Goal: Task Accomplishment & Management: Manage account settings

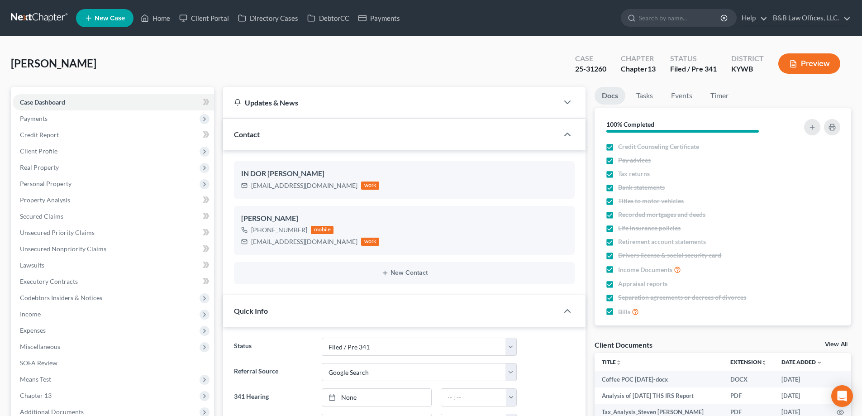
select select "7"
select select "4"
select select "0"
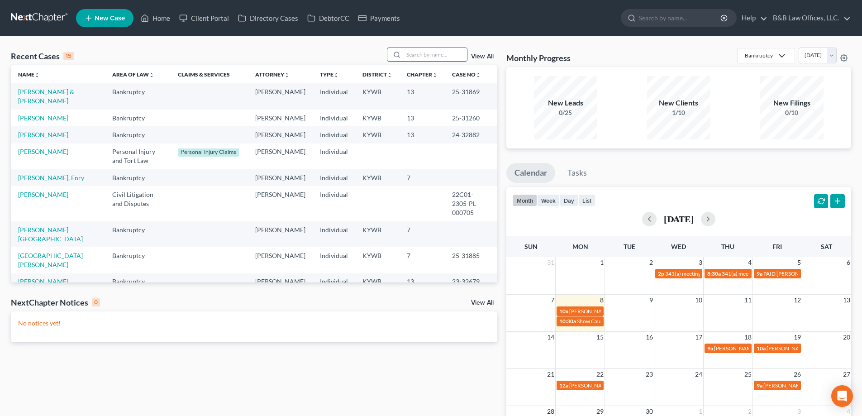
click at [428, 54] on input "search" at bounding box center [435, 54] width 63 height 13
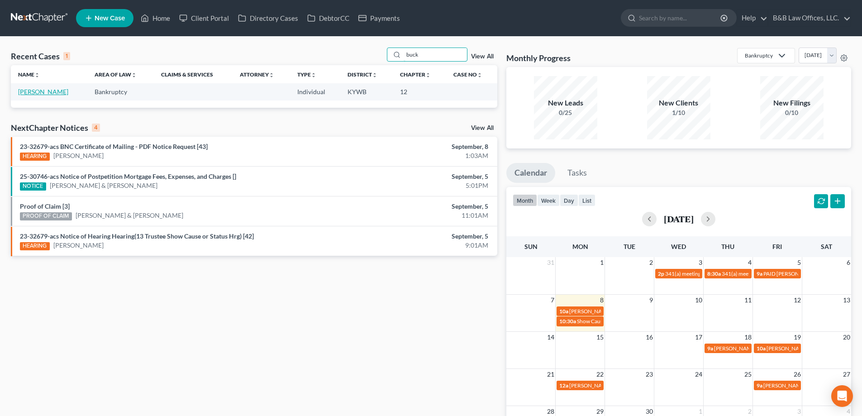
type input "buck"
click at [55, 95] on link "Buckman, Janet" at bounding box center [43, 92] width 50 height 8
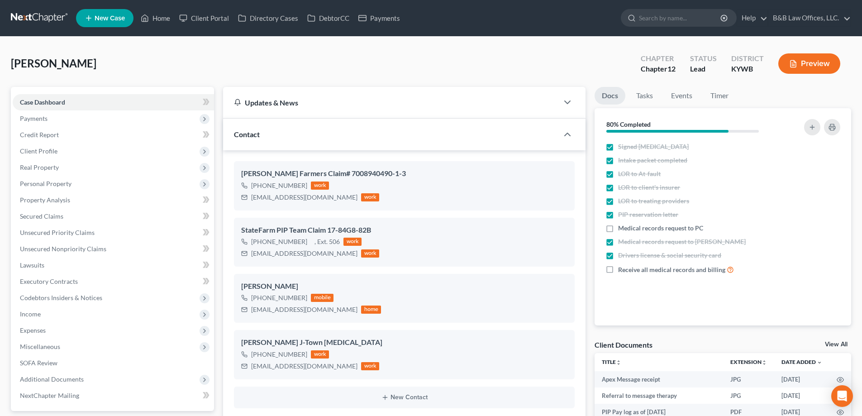
scroll to position [6418, 0]
click at [836, 342] on link "View All" at bounding box center [836, 344] width 23 height 6
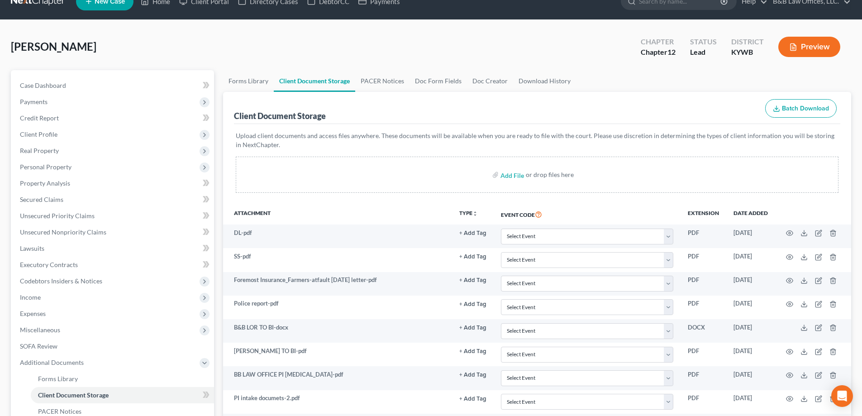
scroll to position [45, 0]
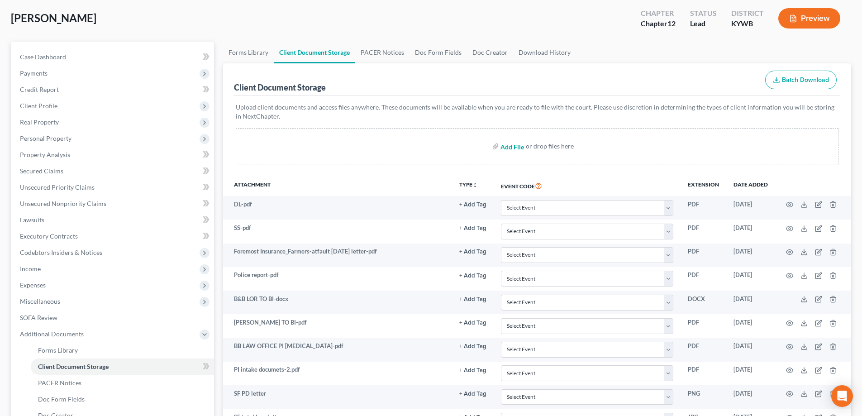
click at [515, 149] on input "file" at bounding box center [512, 146] width 22 height 16
type input "C:\fakepath\Foremost 9-5-25 letter re_rental.pdf"
click at [53, 56] on span "Case Dashboard" at bounding box center [43, 57] width 46 height 8
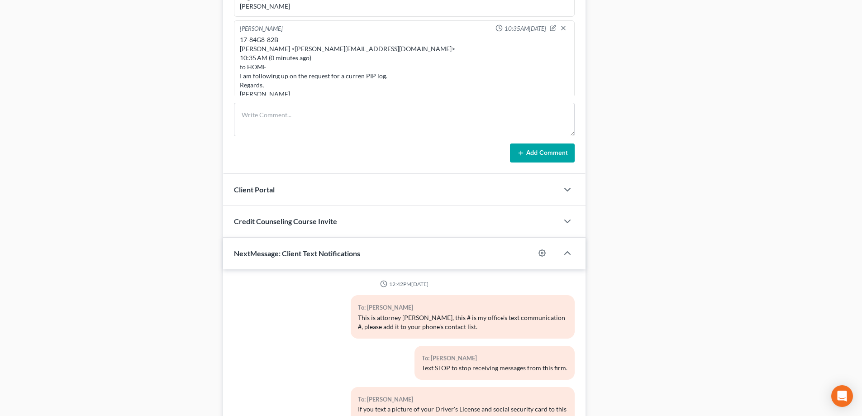
scroll to position [6418, 0]
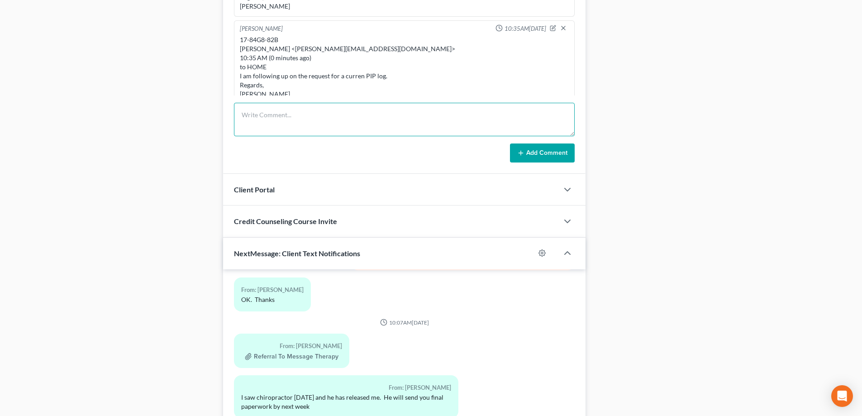
click at [277, 115] on textarea at bounding box center [404, 119] width 341 height 33
type textarea "9/5/25 letter from Foremost. They are denying coverage for the full time of ren…"
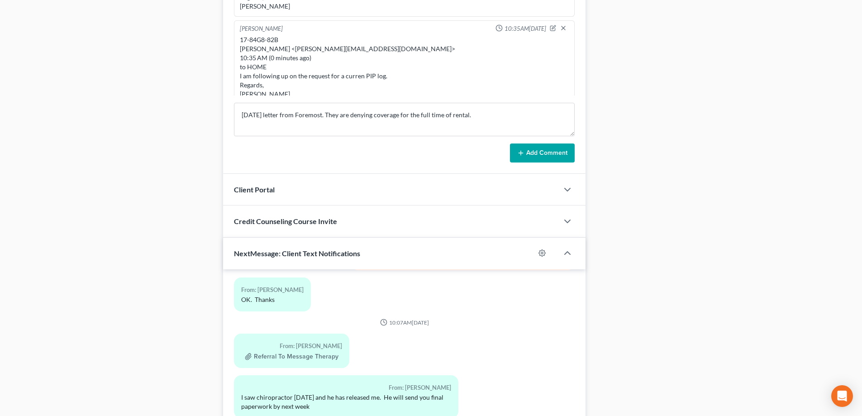
click at [539, 148] on button "Add Comment" at bounding box center [542, 152] width 65 height 19
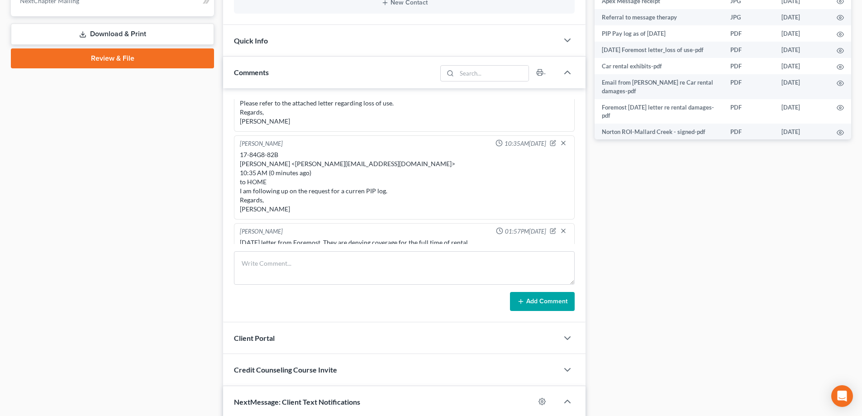
scroll to position [0, 0]
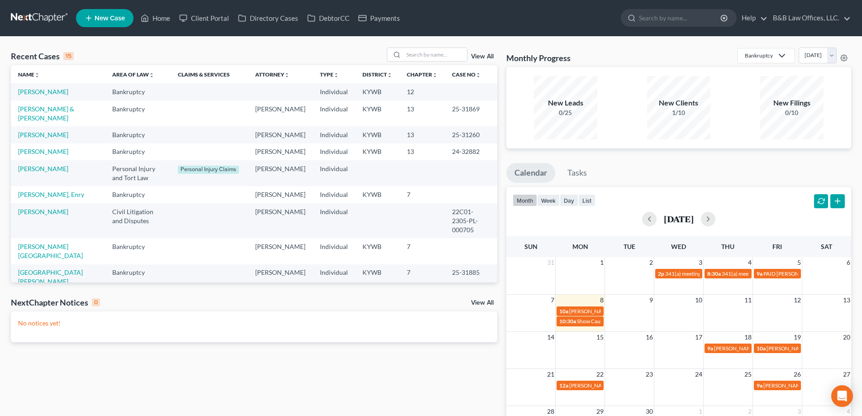
click at [487, 56] on link "View All" at bounding box center [482, 56] width 23 height 6
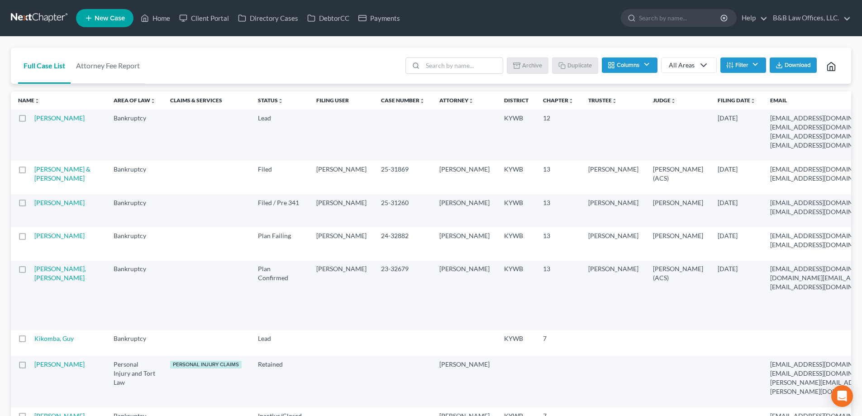
click at [740, 65] on button "Filter" at bounding box center [744, 64] width 46 height 15
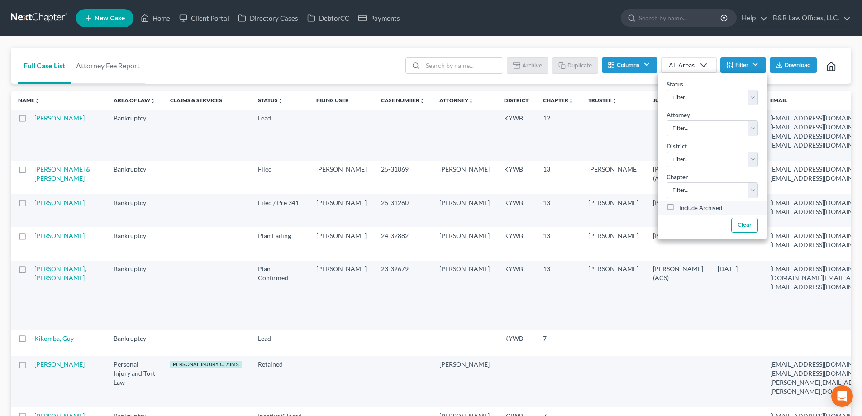
click at [679, 209] on label "Include Archived" at bounding box center [700, 208] width 43 height 11
click at [683, 209] on input "Include Archived" at bounding box center [686, 206] width 6 height 6
checkbox input "true"
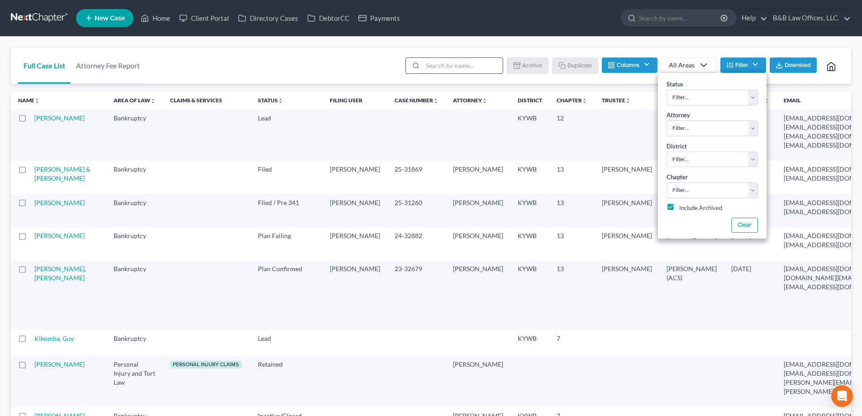
click at [452, 70] on input "search" at bounding box center [463, 65] width 80 height 15
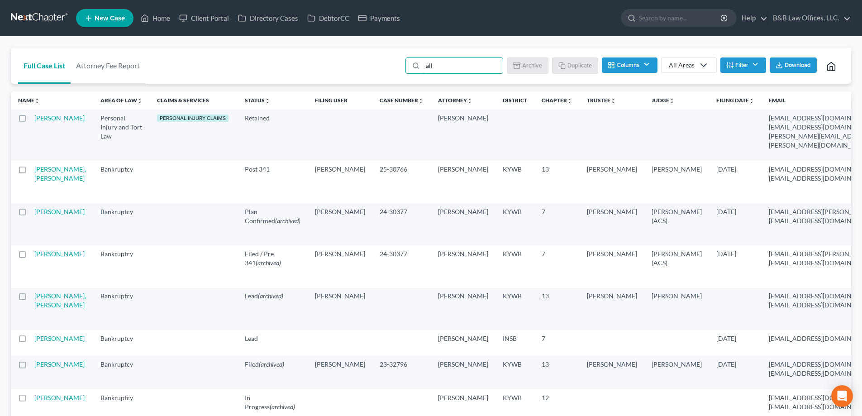
drag, startPoint x: 45, startPoint y: 279, endPoint x: 39, endPoint y: 313, distance: 34.4
type input "all"
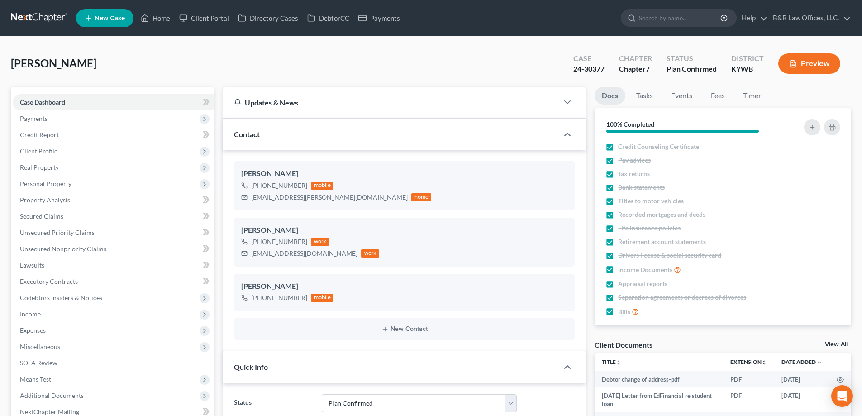
select select "13"
select select "2"
select select "0"
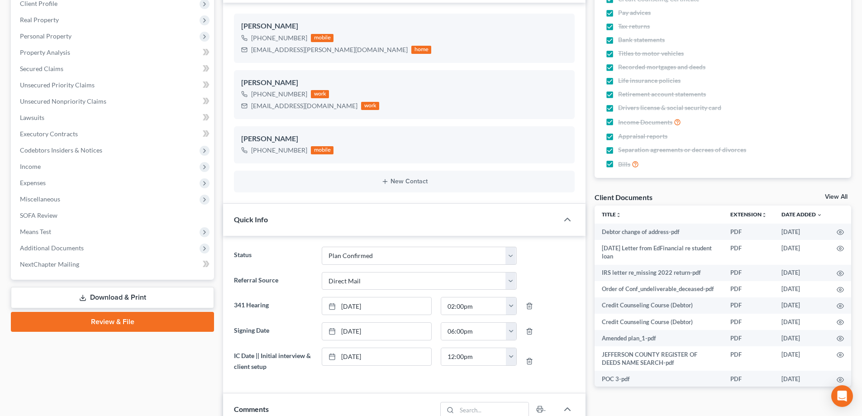
scroll to position [181, 0]
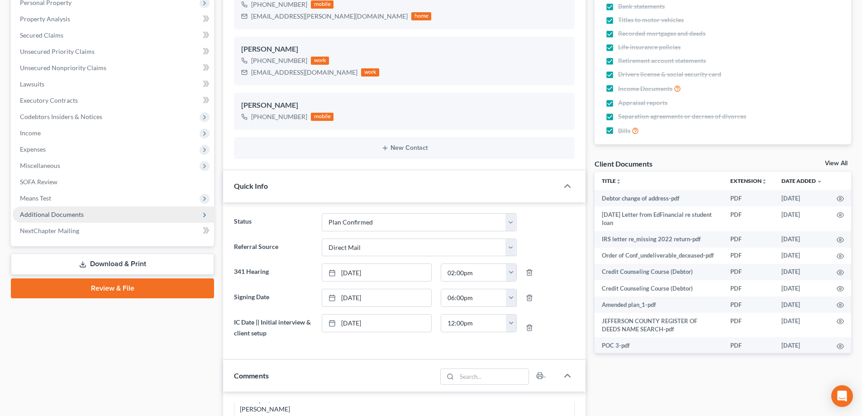
click at [60, 218] on span "Additional Documents" at bounding box center [113, 214] width 201 height 16
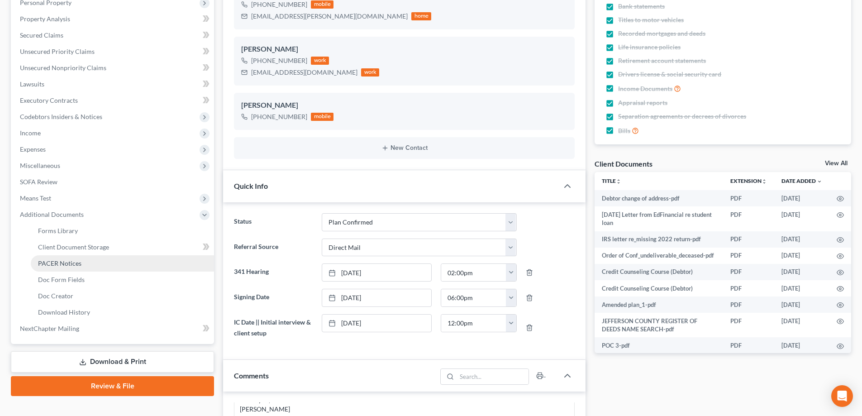
click at [61, 263] on span "PACER Notices" at bounding box center [59, 263] width 43 height 8
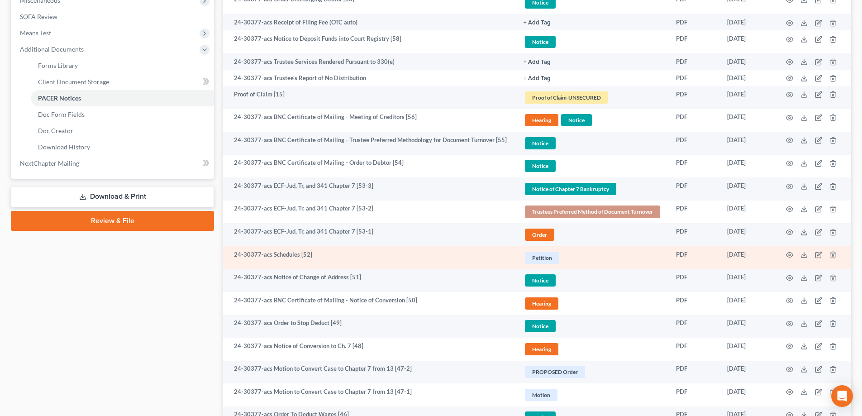
scroll to position [362, 0]
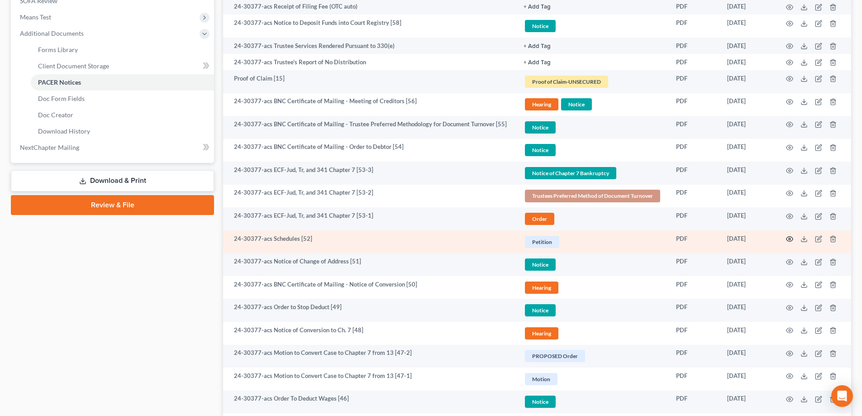
click at [790, 239] on icon "button" at bounding box center [789, 238] width 7 height 7
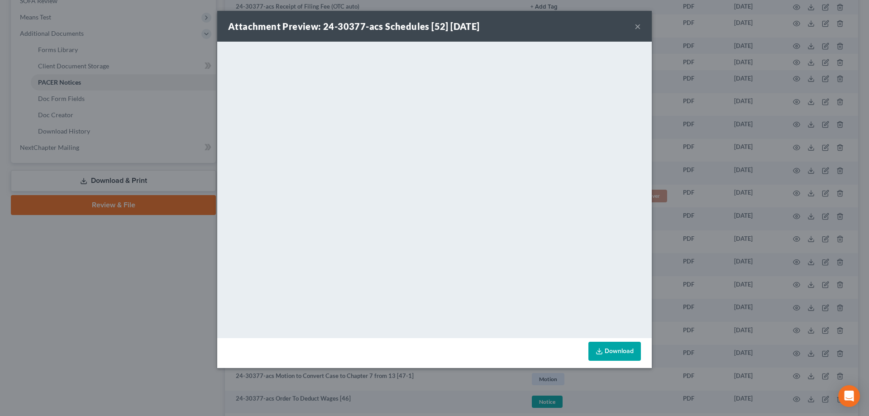
click at [635, 28] on button "×" at bounding box center [638, 26] width 6 height 11
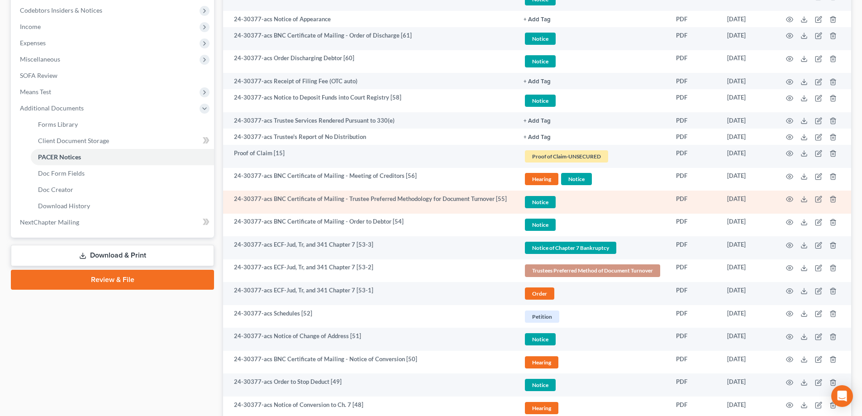
scroll to position [272, 0]
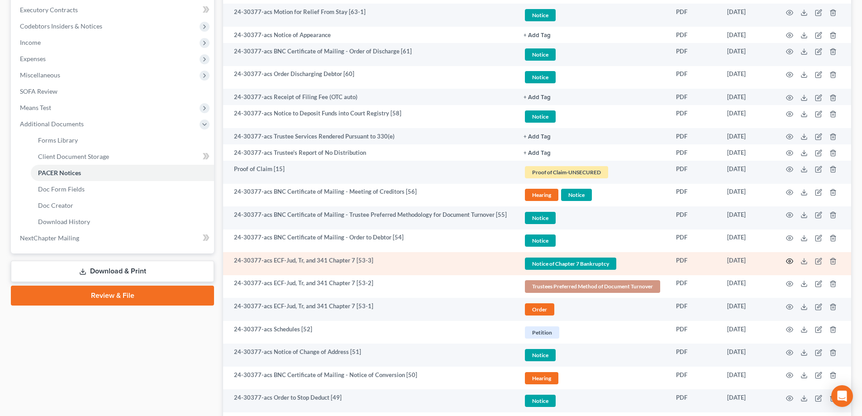
click at [792, 258] on icon "button" at bounding box center [789, 261] width 7 height 7
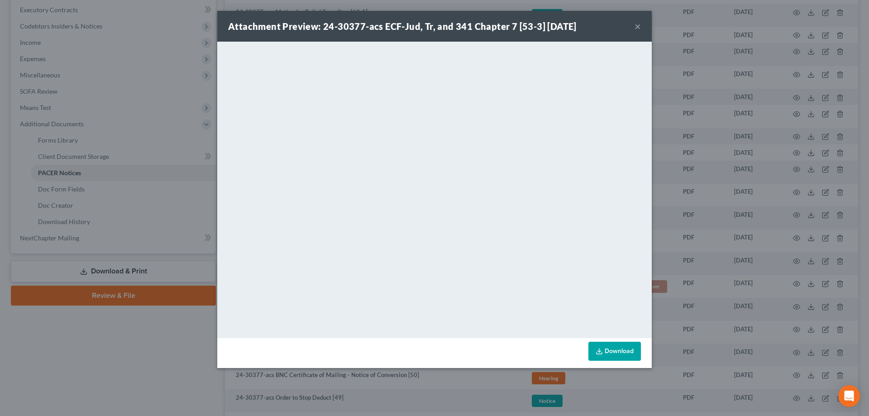
click at [636, 28] on button "×" at bounding box center [638, 26] width 6 height 11
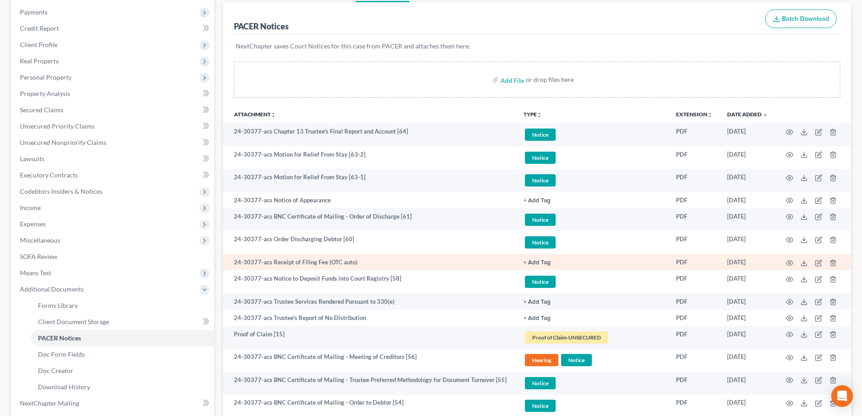
scroll to position [91, 0]
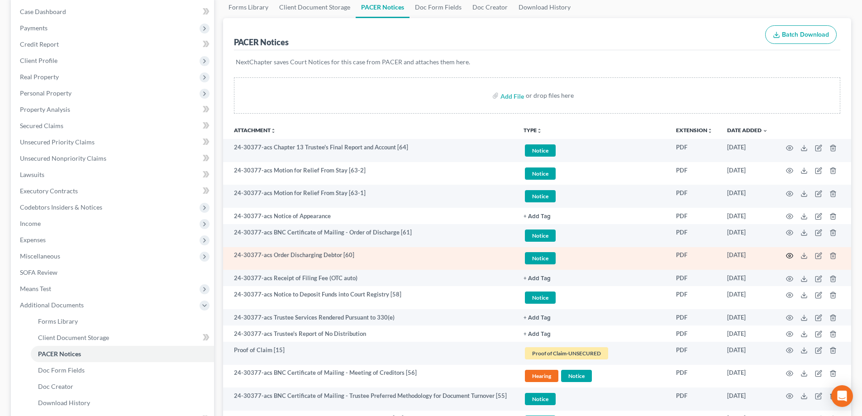
click at [791, 254] on icon "button" at bounding box center [789, 255] width 7 height 7
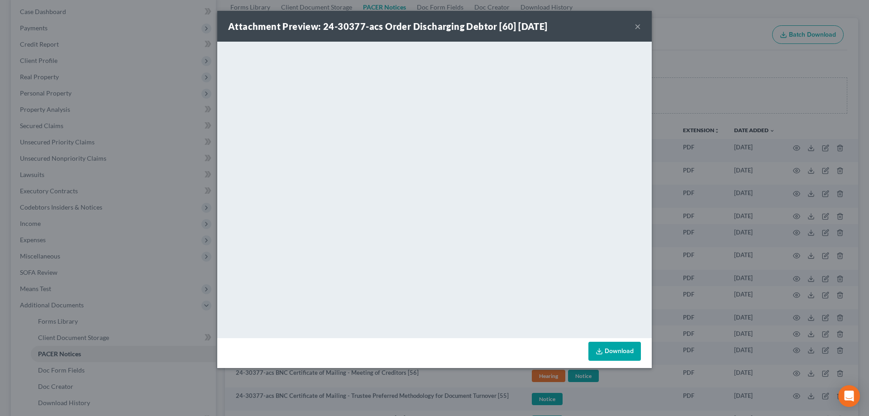
click at [637, 24] on button "×" at bounding box center [638, 26] width 6 height 11
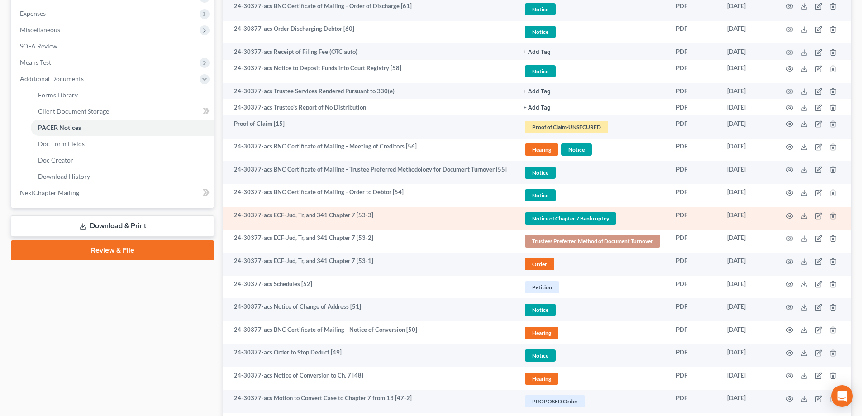
scroll to position [0, 0]
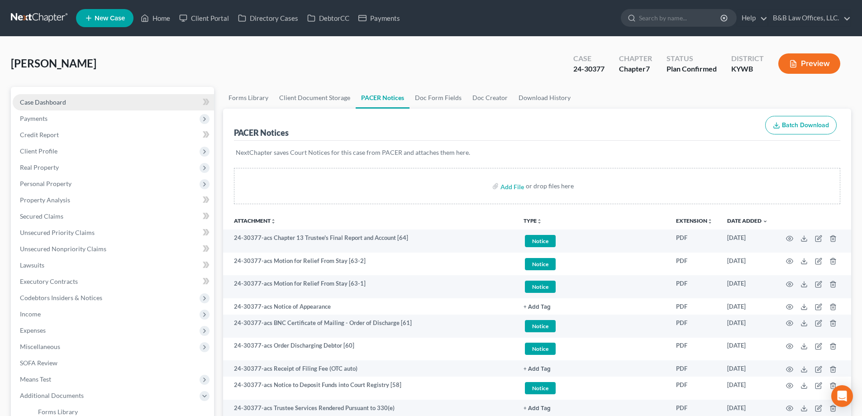
click at [50, 97] on link "Case Dashboard" at bounding box center [113, 102] width 201 height 16
select select "2"
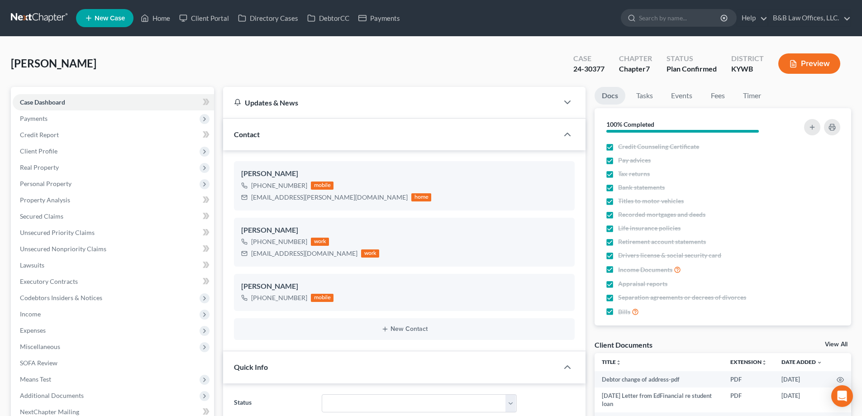
scroll to position [10161, 0]
click at [158, 18] on link "Home" at bounding box center [155, 18] width 38 height 16
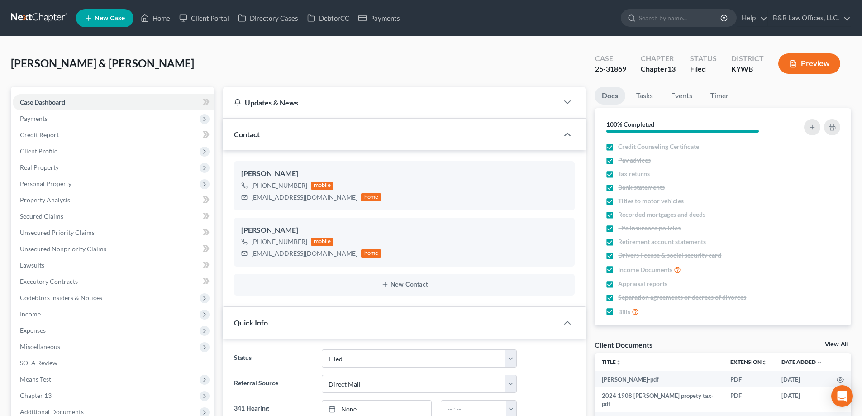
select select "6"
select select "2"
select select "0"
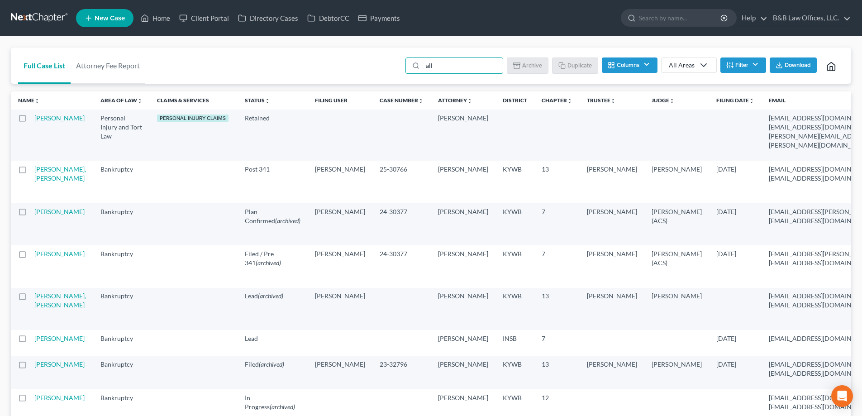
drag, startPoint x: 450, startPoint y: 66, endPoint x: 393, endPoint y: 66, distance: 56.6
click at [393, 66] on div "Full Case List Attorney Fee Report all Batch Download Archive Un-archive Duplic…" at bounding box center [431, 66] width 841 height 37
type input "king"
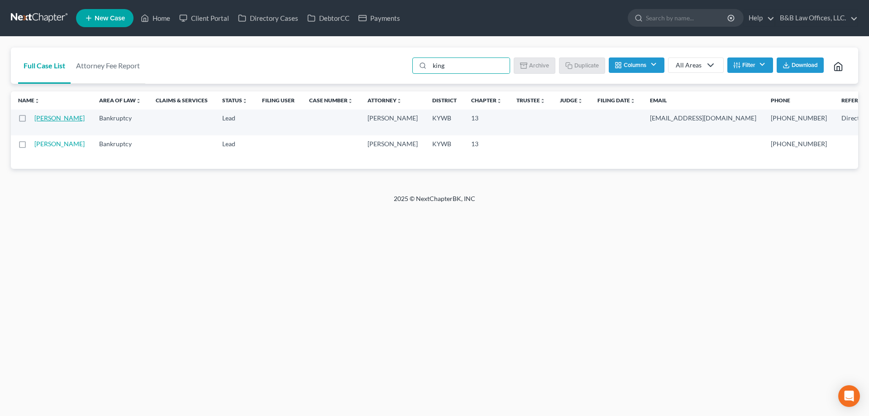
click at [42, 122] on link "[PERSON_NAME]" at bounding box center [59, 118] width 50 height 8
select select "2"
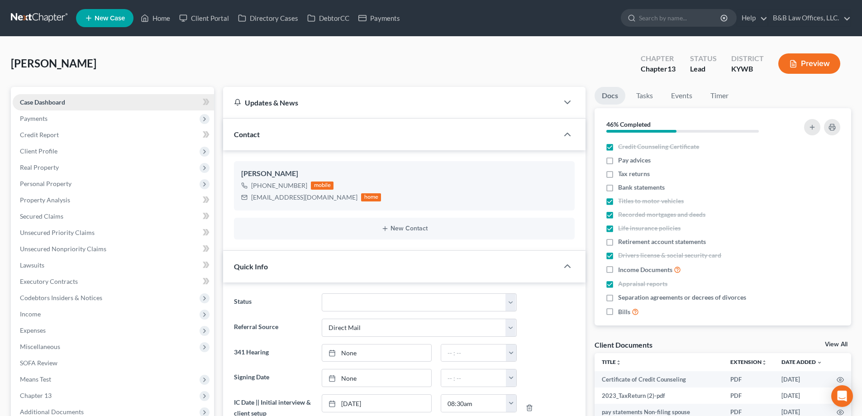
click at [55, 104] on span "Case Dashboard" at bounding box center [42, 102] width 45 height 8
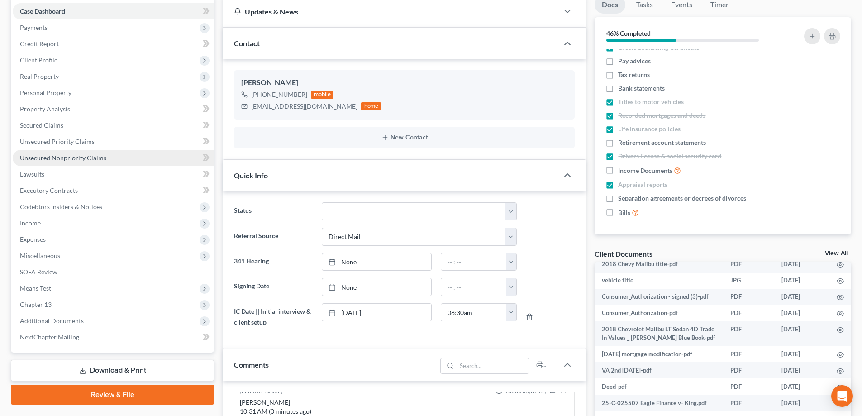
scroll to position [91, 0]
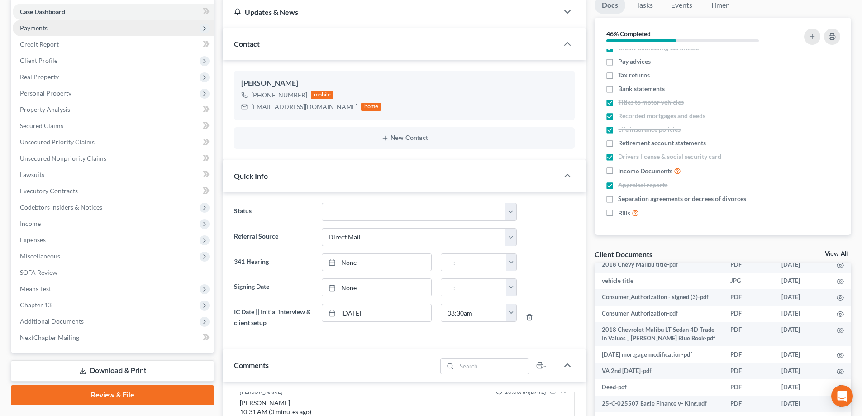
click at [46, 30] on span "Payments" at bounding box center [34, 28] width 28 height 8
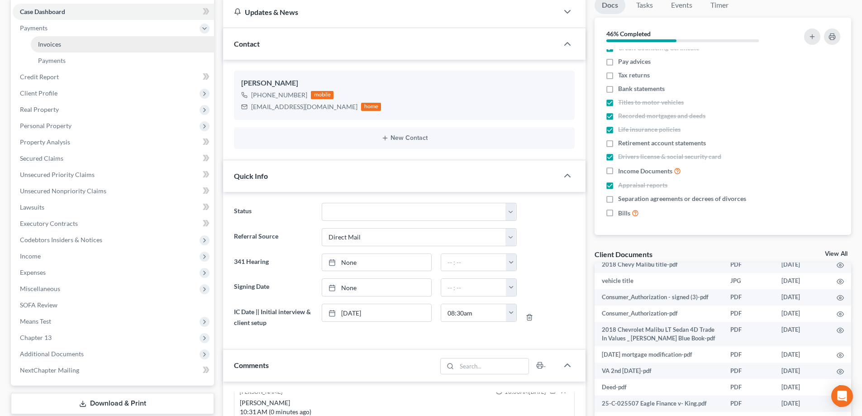
click at [53, 46] on span "Invoices" at bounding box center [49, 44] width 23 height 8
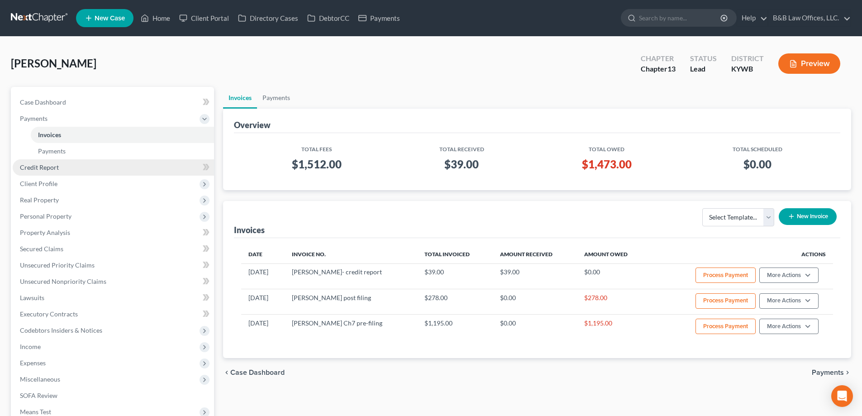
click at [48, 171] on span "Credit Report" at bounding box center [39, 167] width 39 height 8
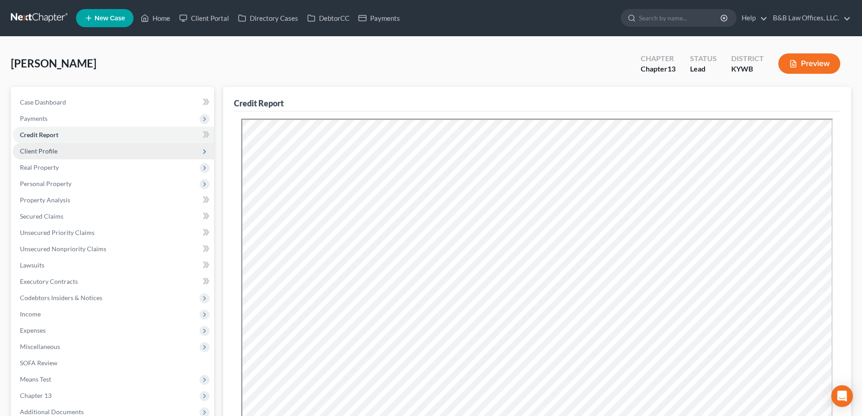
click at [53, 151] on span "Client Profile" at bounding box center [39, 151] width 38 height 8
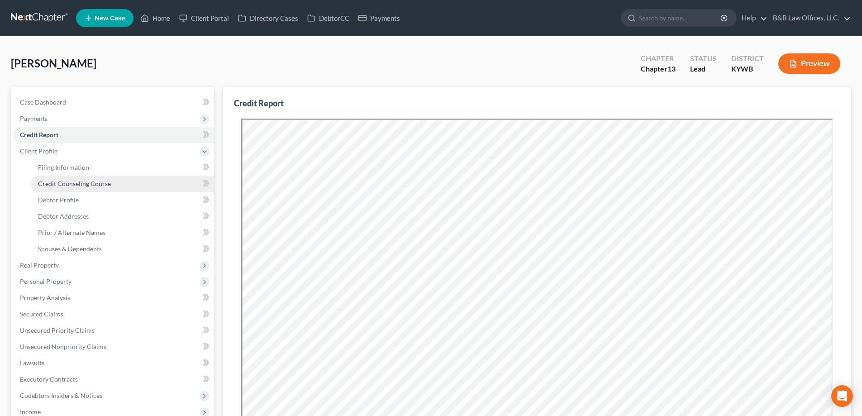
click at [61, 183] on span "Credit Counseling Course" at bounding box center [74, 184] width 73 height 8
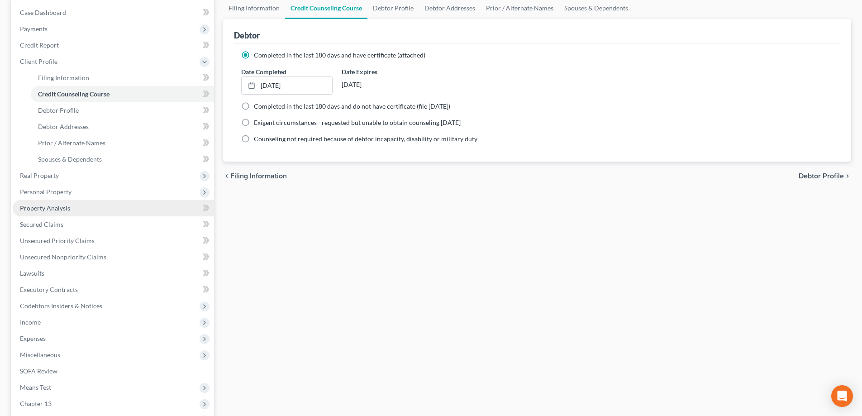
scroll to position [91, 0]
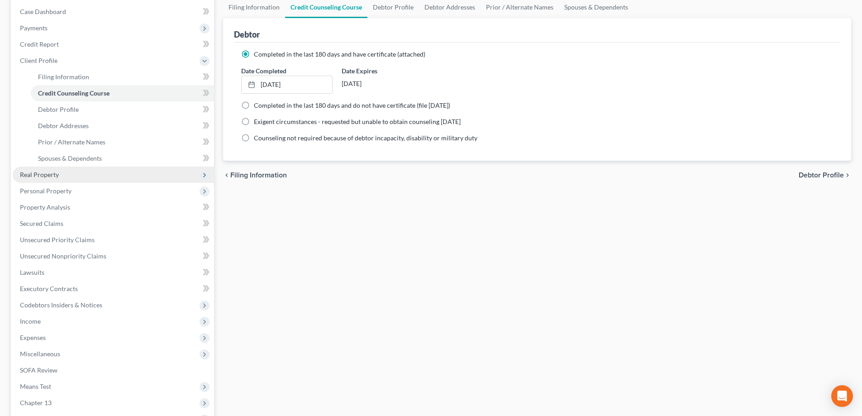
click at [54, 176] on span "Real Property" at bounding box center [39, 175] width 39 height 8
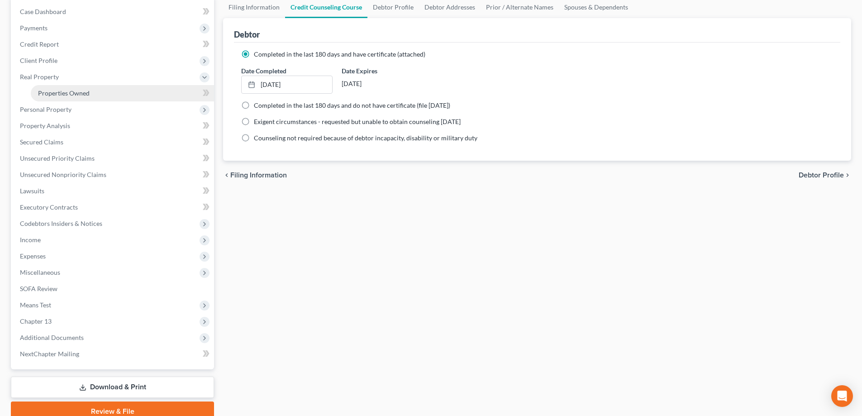
click at [65, 90] on span "Properties Owned" at bounding box center [64, 93] width 52 height 8
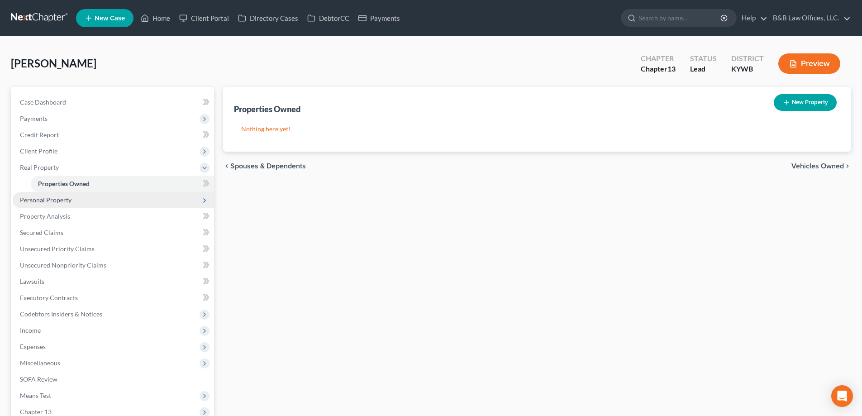
click at [61, 205] on span "Personal Property" at bounding box center [113, 200] width 201 height 16
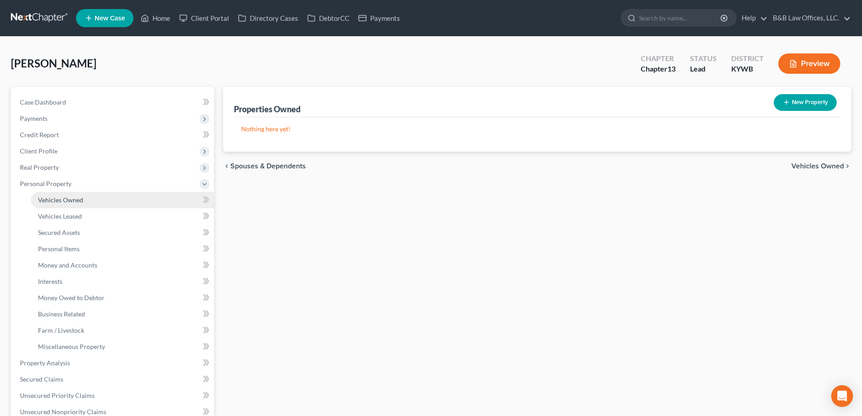
click at [62, 202] on span "Vehicles Owned" at bounding box center [60, 200] width 45 height 8
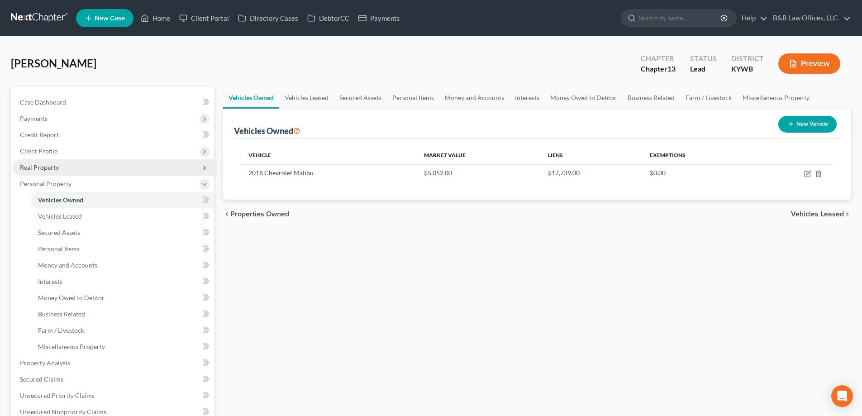
click at [54, 161] on span "Real Property" at bounding box center [113, 167] width 201 height 16
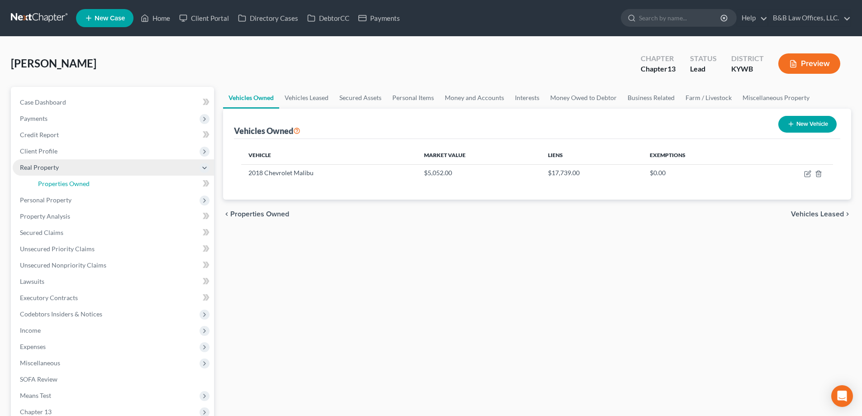
click at [54, 180] on span "Properties Owned" at bounding box center [64, 184] width 52 height 8
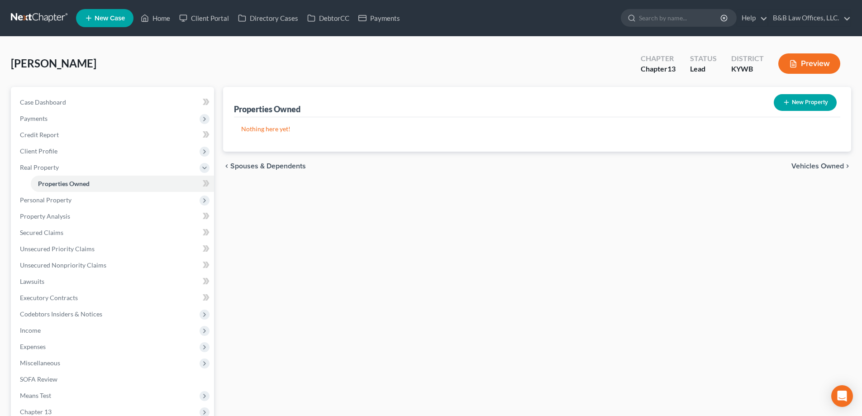
click at [816, 100] on button "New Property" at bounding box center [805, 102] width 63 height 17
select select "18"
select select "0"
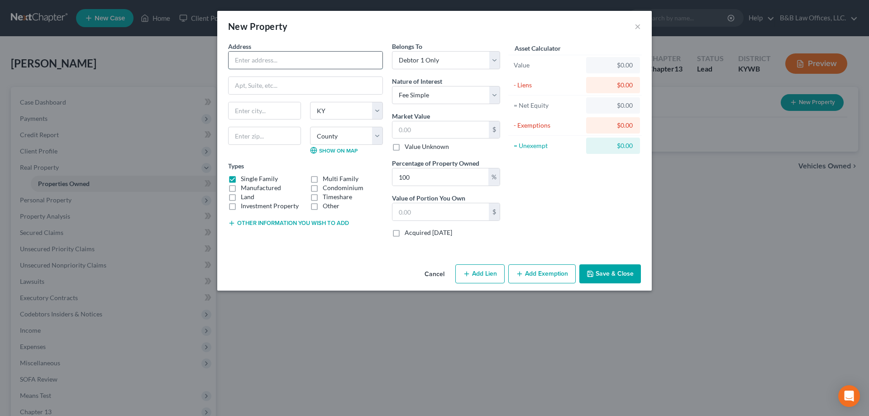
click at [288, 67] on input "text" at bounding box center [306, 60] width 154 height 17
paste input "314 S. Shawnee Terrace"
type input "314 S. Shawnee Terrace"
click at [283, 139] on input "text" at bounding box center [264, 136] width 73 height 18
type input "40212"
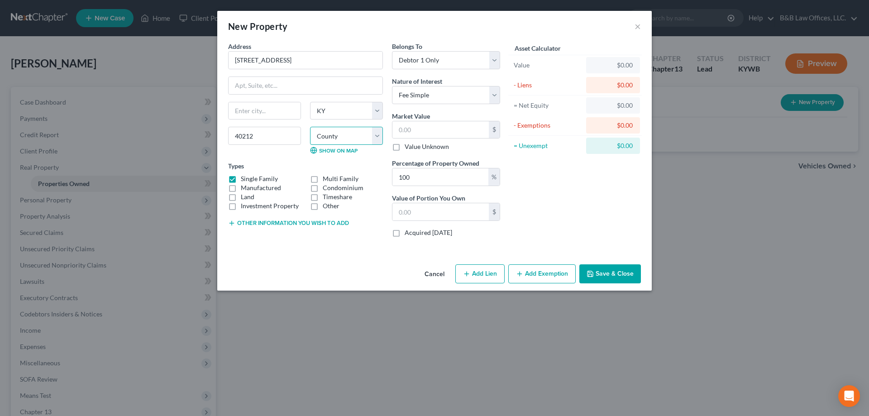
type input "Louisville"
select select "55"
click at [438, 272] on button "Cancel" at bounding box center [434, 274] width 34 height 18
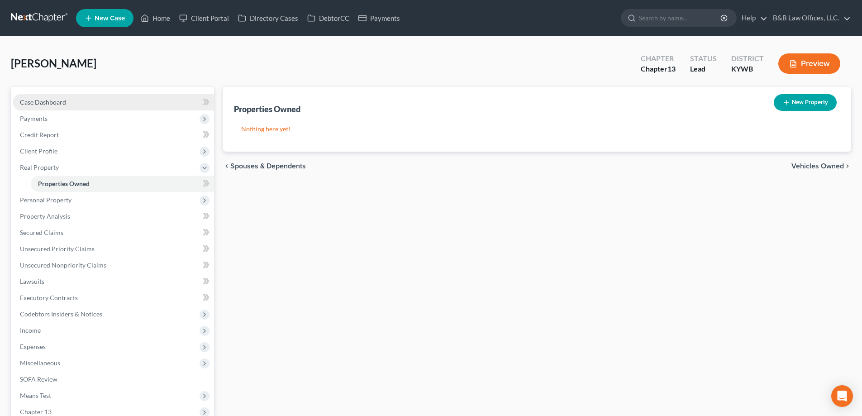
click at [52, 97] on link "Case Dashboard" at bounding box center [113, 102] width 201 height 16
select select "2"
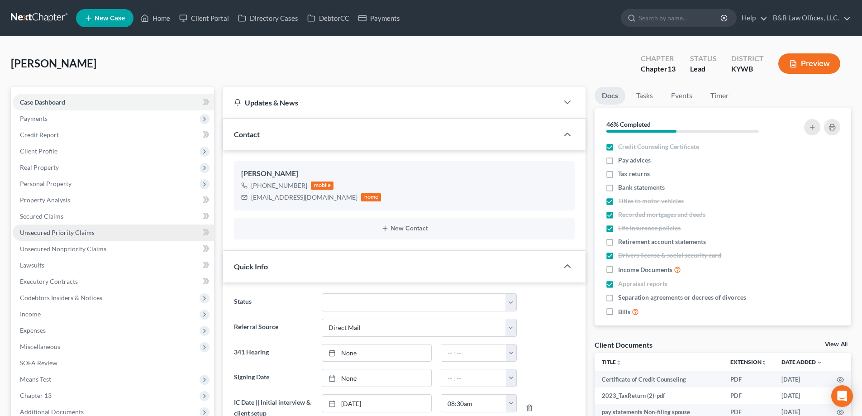
click at [44, 231] on span "Unsecured Priority Claims" at bounding box center [57, 233] width 75 height 8
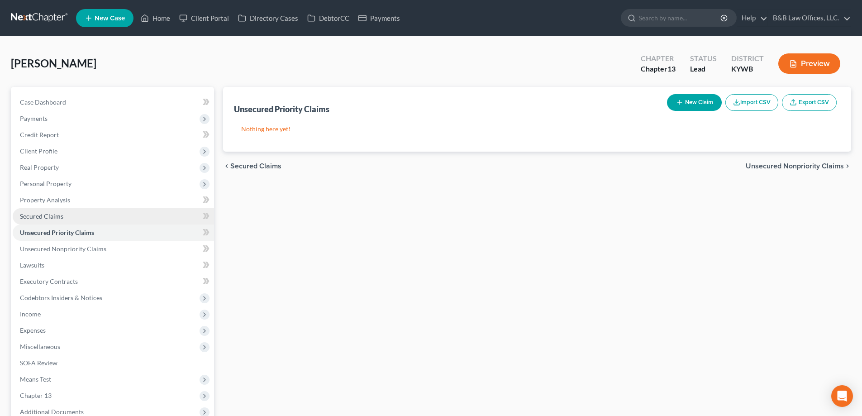
click at [44, 218] on span "Secured Claims" at bounding box center [41, 216] width 43 height 8
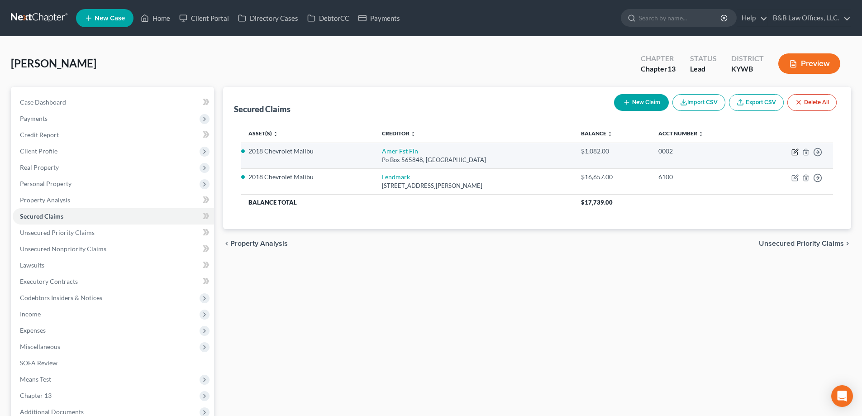
click at [795, 150] on icon "button" at bounding box center [794, 152] width 5 height 5
select select "45"
select select "2"
select select "0"
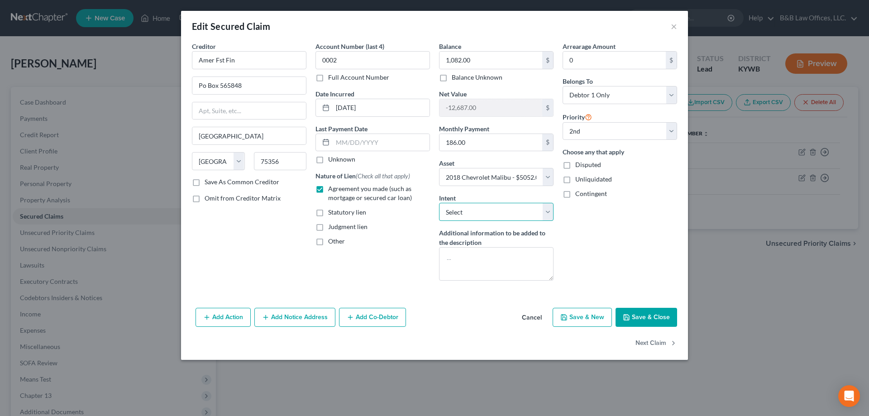
click at [547, 212] on select "Select Surrender Redeem Reaffirm Avoid Other" at bounding box center [496, 212] width 115 height 18
select select "3"
click at [439, 203] on select "Select Surrender Redeem Reaffirm Avoid Other" at bounding box center [496, 212] width 115 height 18
click at [660, 317] on button "Save & Close" at bounding box center [647, 317] width 62 height 19
select select
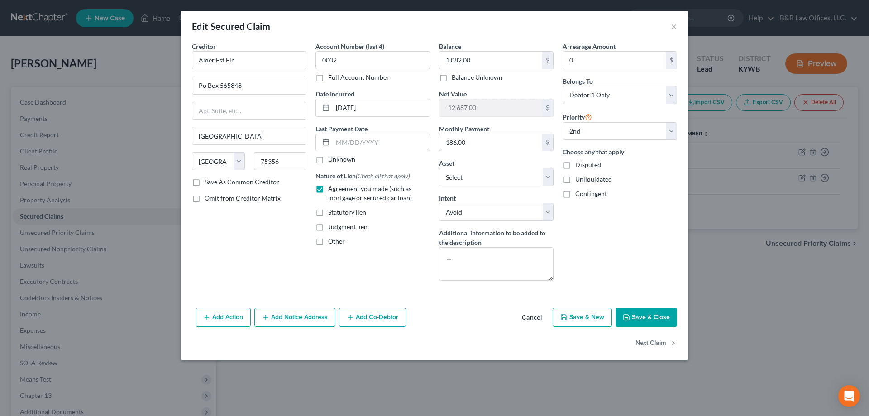
select select "1"
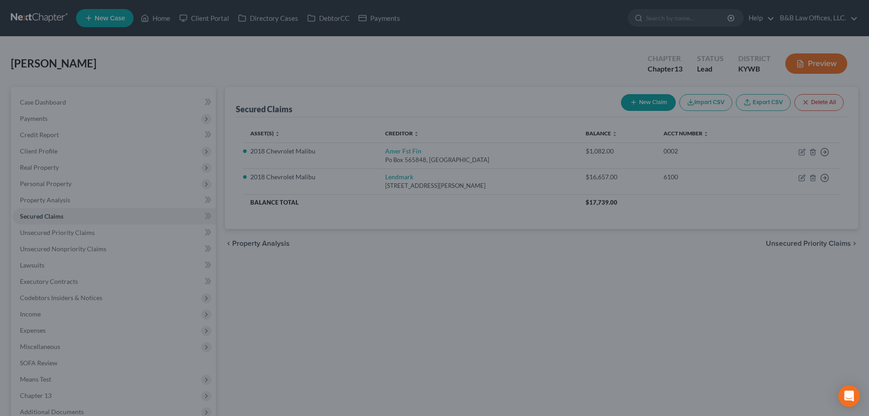
select select "2"
select select "0"
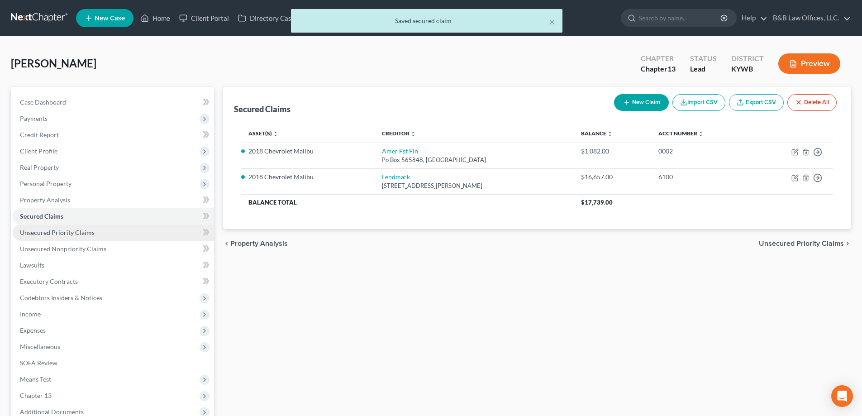
click at [38, 232] on span "Unsecured Priority Claims" at bounding box center [57, 233] width 75 height 8
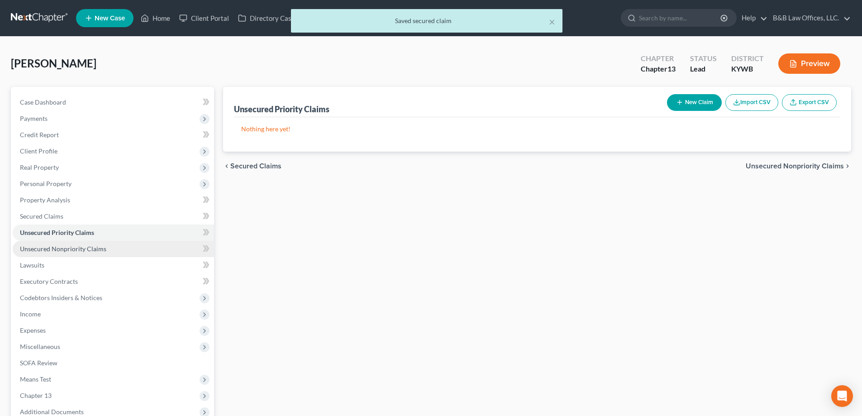
click at [40, 256] on link "Unsecured Nonpriority Claims" at bounding box center [113, 249] width 201 height 16
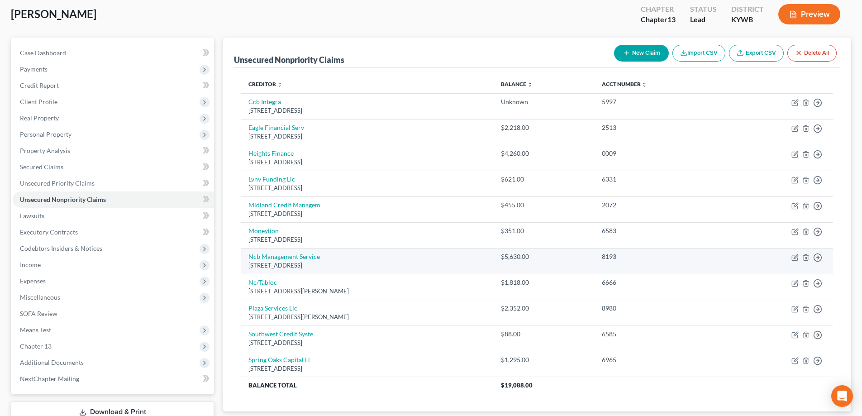
scroll to position [114, 0]
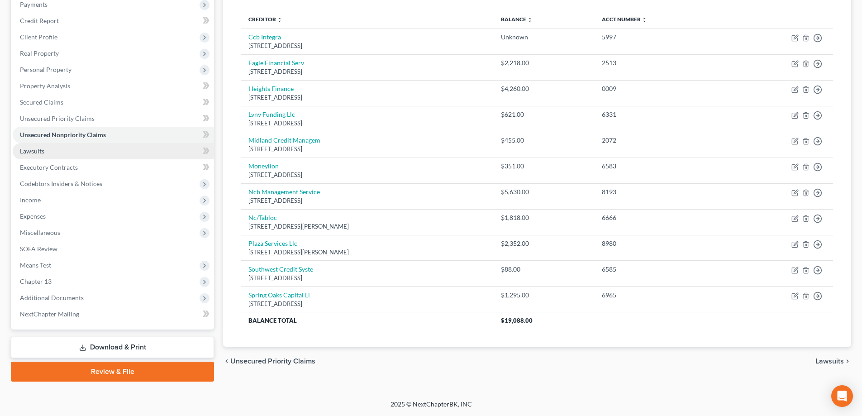
click at [75, 156] on link "Lawsuits" at bounding box center [113, 151] width 201 height 16
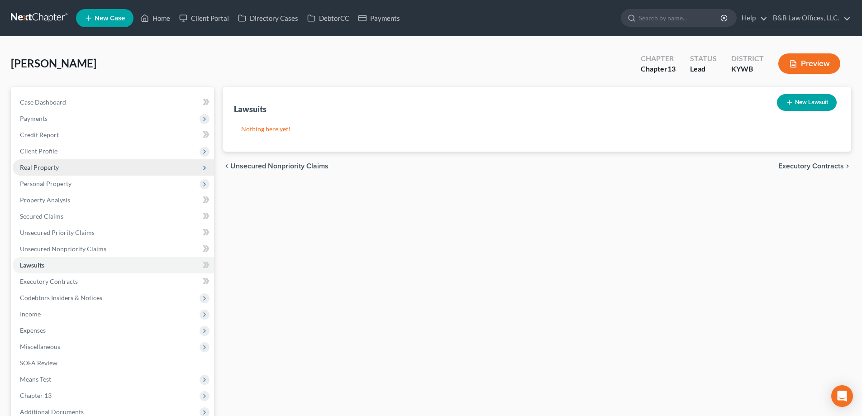
click at [63, 165] on span "Real Property" at bounding box center [113, 167] width 201 height 16
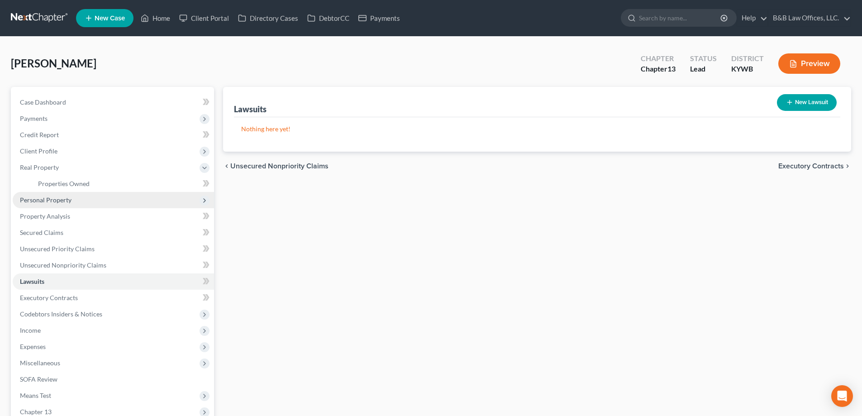
click at [51, 201] on span "Personal Property" at bounding box center [46, 200] width 52 height 8
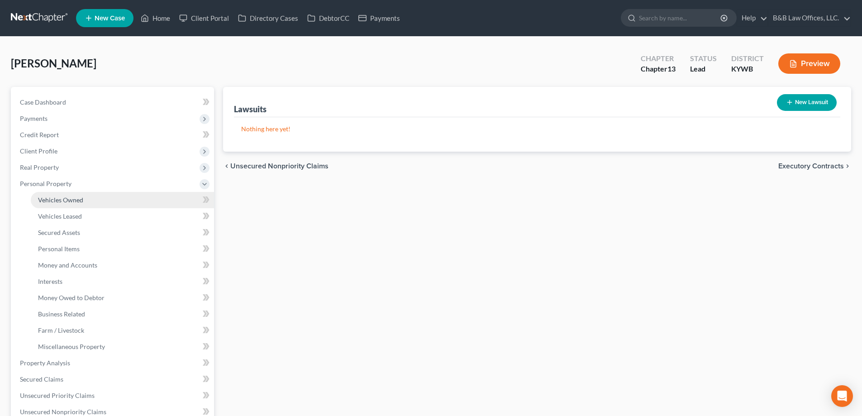
click at [60, 204] on link "Vehicles Owned" at bounding box center [122, 200] width 183 height 16
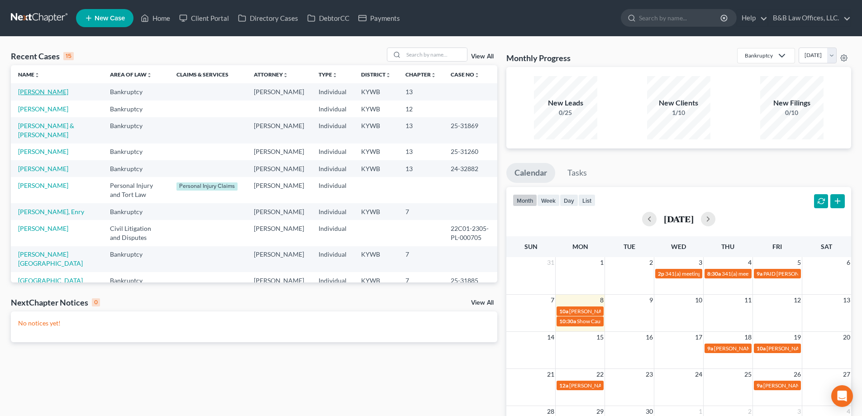
click at [36, 92] on link "King, Cortez" at bounding box center [43, 92] width 50 height 8
select select "2"
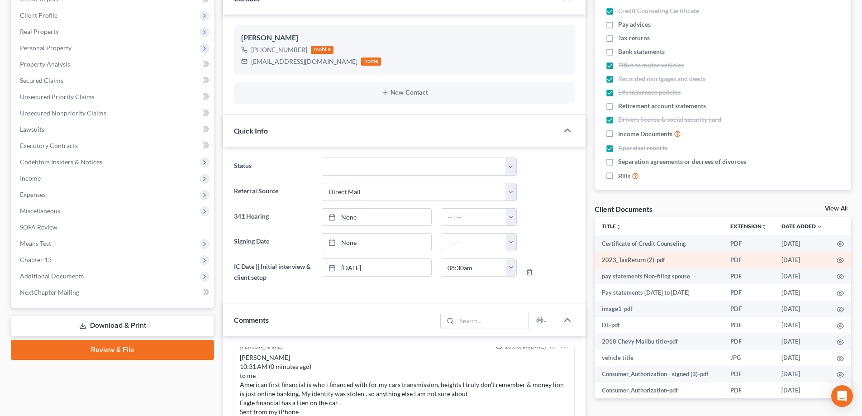
scroll to position [2517, 0]
click at [838, 208] on link "View All" at bounding box center [836, 208] width 23 height 6
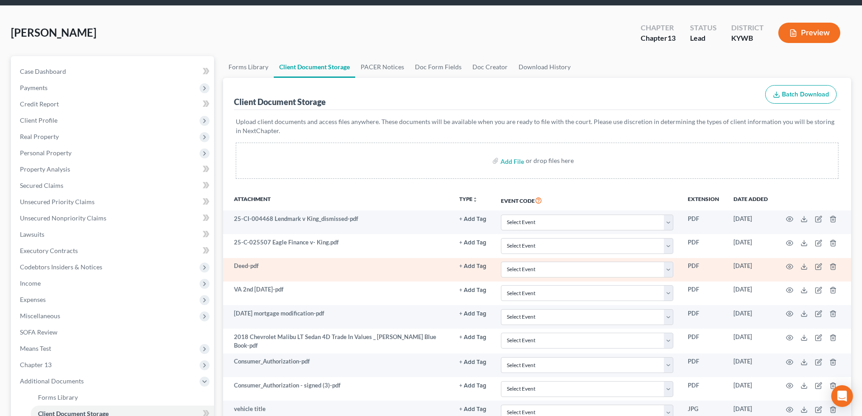
scroll to position [91, 0]
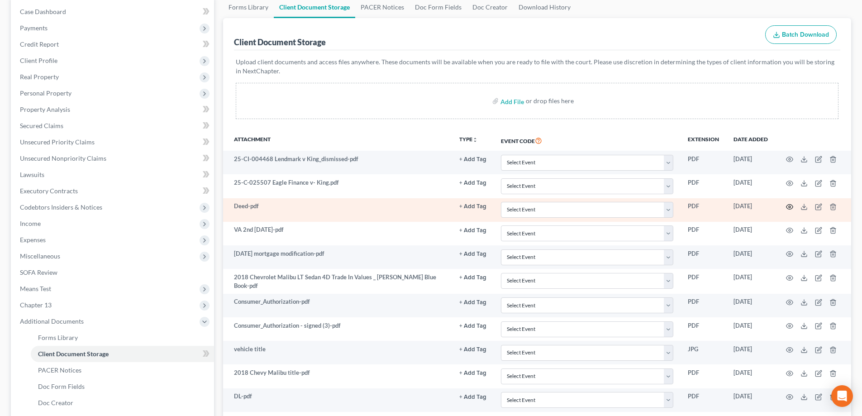
click at [788, 206] on icon "button" at bounding box center [789, 206] width 7 height 7
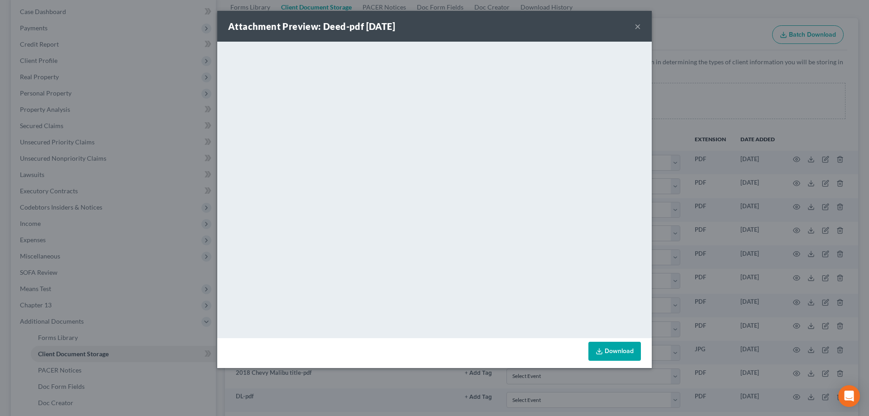
click at [638, 27] on button "×" at bounding box center [638, 26] width 6 height 11
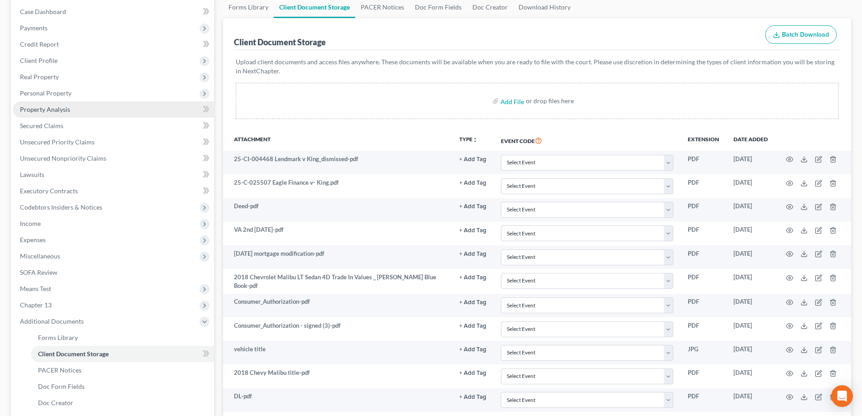
click at [57, 105] on span "Property Analysis" at bounding box center [45, 109] width 50 height 8
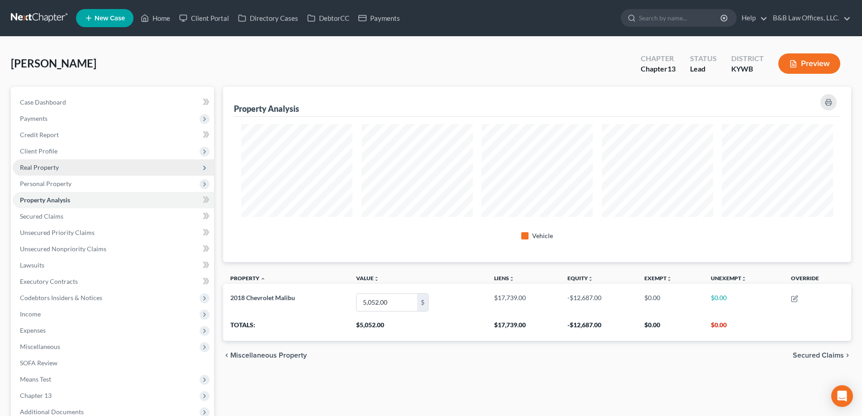
click at [45, 169] on span "Real Property" at bounding box center [39, 167] width 39 height 8
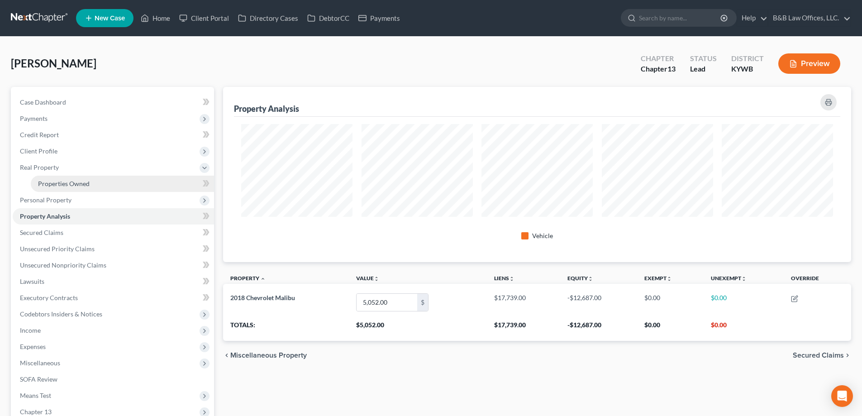
click at [63, 180] on span "Properties Owned" at bounding box center [64, 184] width 52 height 8
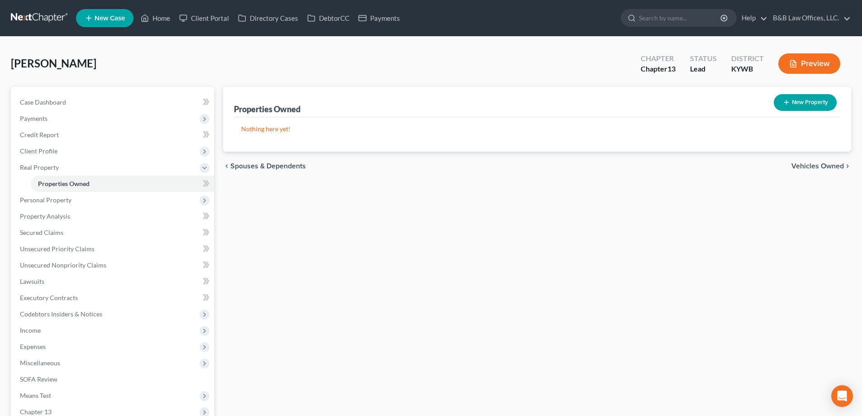
click at [805, 103] on button "New Property" at bounding box center [805, 102] width 63 height 17
select select "18"
select select "0"
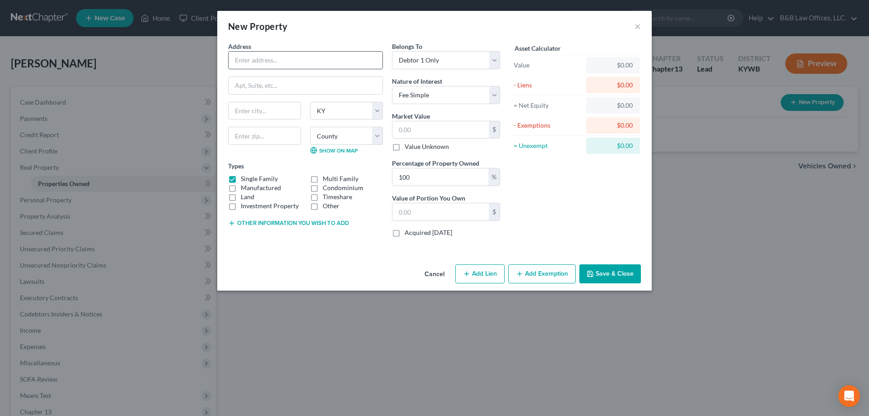
click at [272, 60] on input "text" at bounding box center [306, 60] width 154 height 17
click at [439, 272] on button "Cancel" at bounding box center [434, 274] width 34 height 18
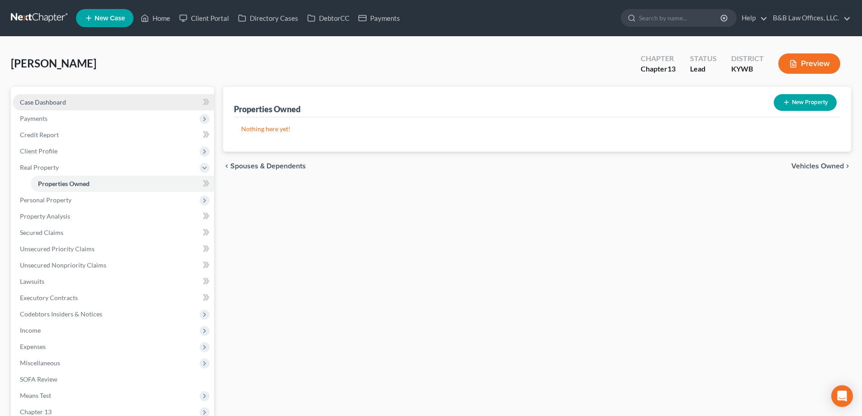
click at [88, 106] on link "Case Dashboard" at bounding box center [113, 102] width 201 height 16
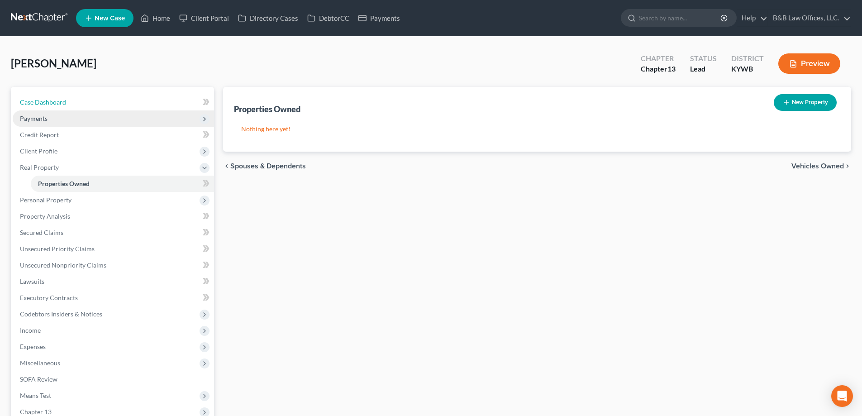
select select "2"
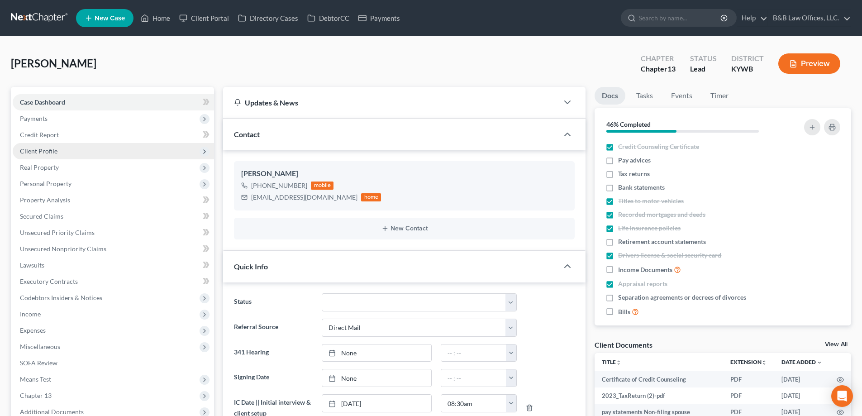
scroll to position [324, 0]
click at [52, 153] on span "Client Profile" at bounding box center [39, 151] width 38 height 8
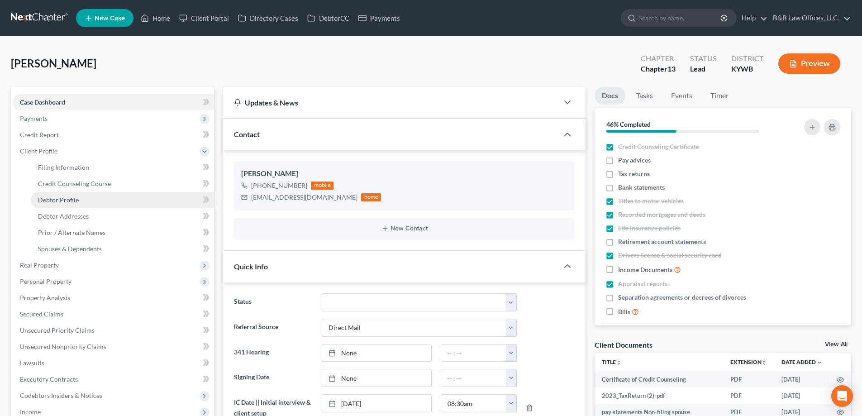
drag, startPoint x: 73, startPoint y: 202, endPoint x: 150, endPoint y: 206, distance: 77.1
click at [73, 202] on span "Debtor Profile" at bounding box center [58, 200] width 41 height 8
select select "1"
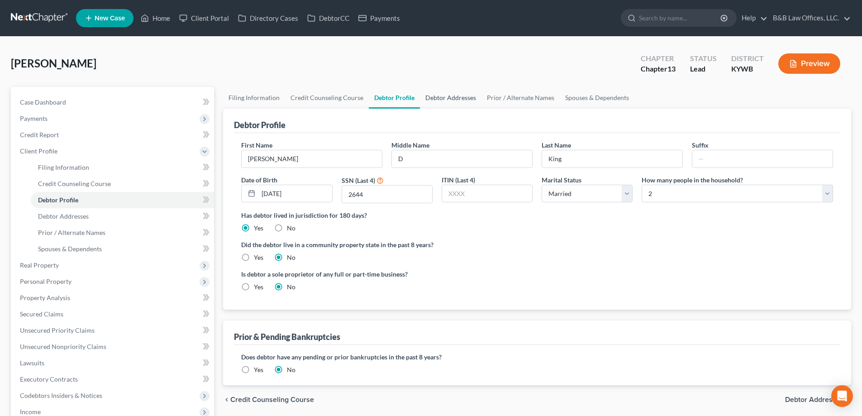
click at [469, 94] on link "Debtor Addresses" at bounding box center [451, 98] width 62 height 22
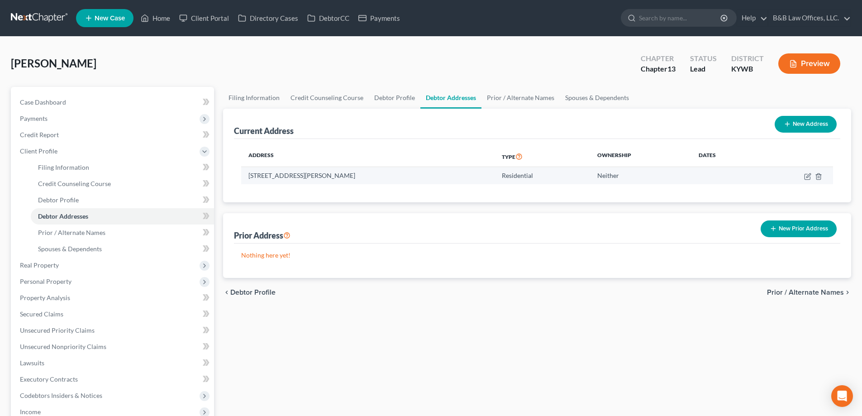
drag, startPoint x: 392, startPoint y: 177, endPoint x: 243, endPoint y: 176, distance: 149.4
click at [243, 176] on td "314 S. Shawnee Terrace, Louisville, KY 40212" at bounding box center [367, 175] width 253 height 17
drag, startPoint x: 248, startPoint y: 175, endPoint x: 313, endPoint y: 176, distance: 64.7
click at [314, 177] on td "314 S. Shawnee Terrace, Louisville, KY 40212" at bounding box center [367, 175] width 253 height 17
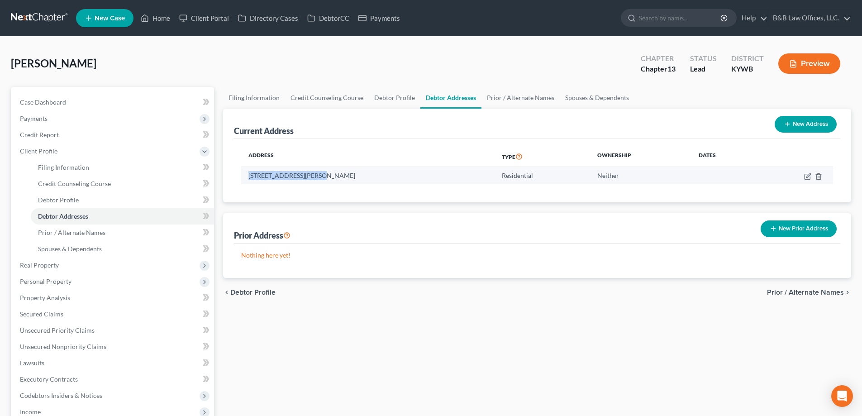
copy td "314 S. Shawnee Terrace"
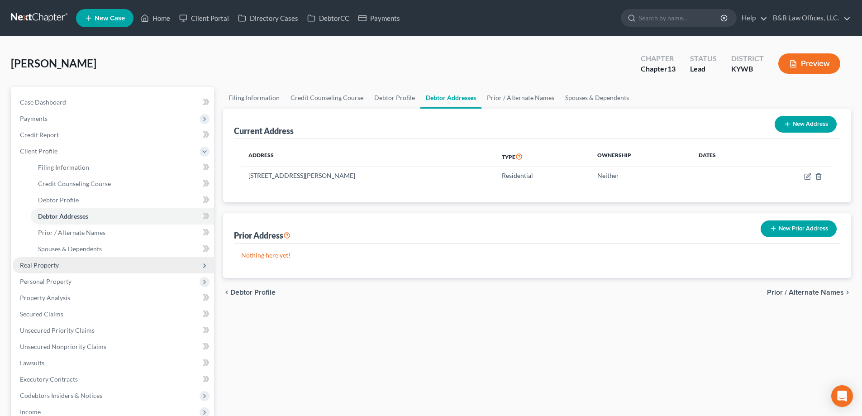
click at [41, 267] on span "Real Property" at bounding box center [39, 265] width 39 height 8
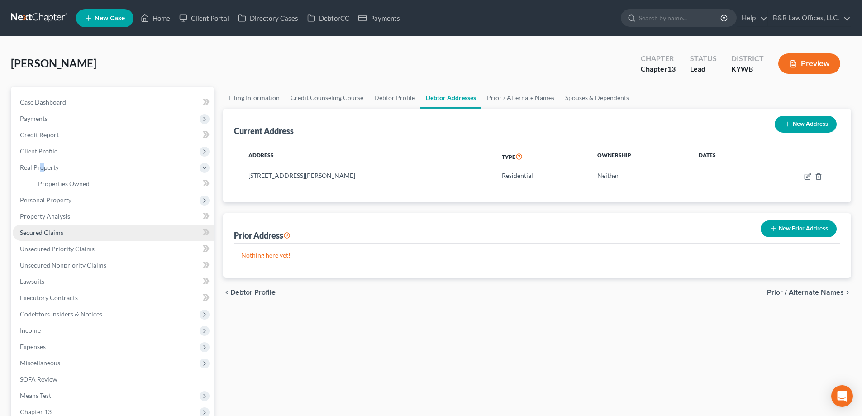
click at [53, 236] on span "Secured Claims" at bounding box center [41, 233] width 43 height 8
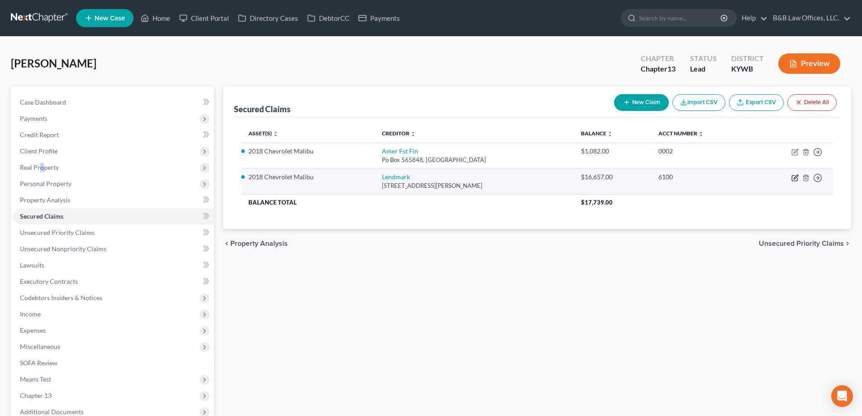
click at [794, 180] on icon "button" at bounding box center [795, 177] width 7 height 7
select select "10"
select select "0"
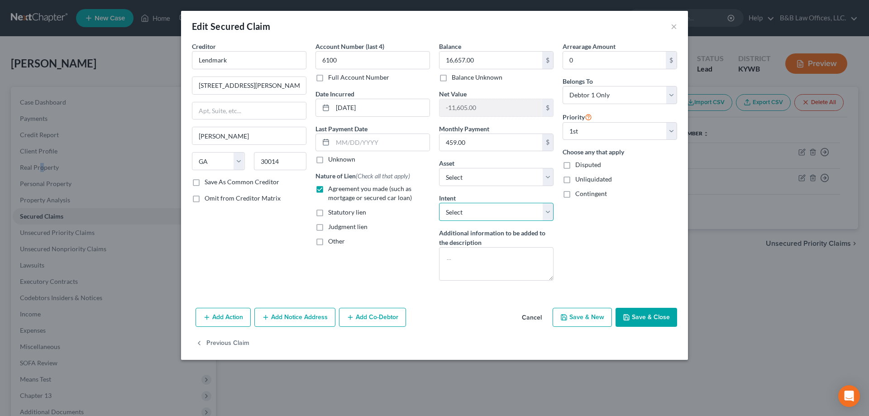
click at [464, 211] on select "Select Surrender Redeem Reaffirm Avoid Other" at bounding box center [496, 212] width 115 height 18
click at [659, 315] on button "Save & Close" at bounding box center [647, 317] width 62 height 19
select select "2"
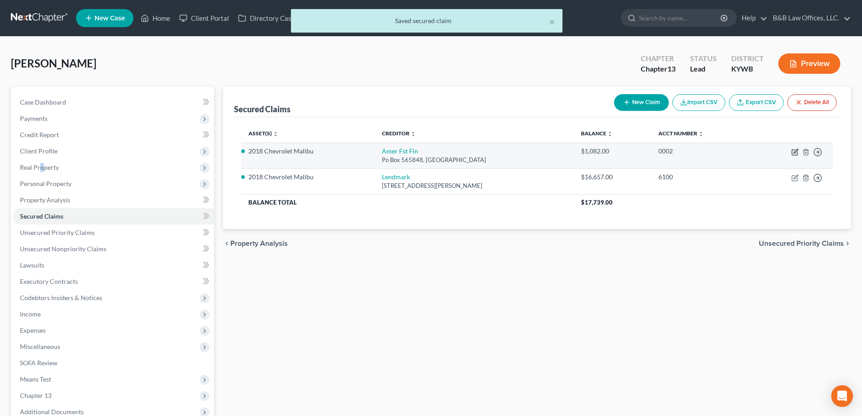
click at [795, 153] on icon "button" at bounding box center [795, 151] width 7 height 7
select select "45"
select select "2"
select select "0"
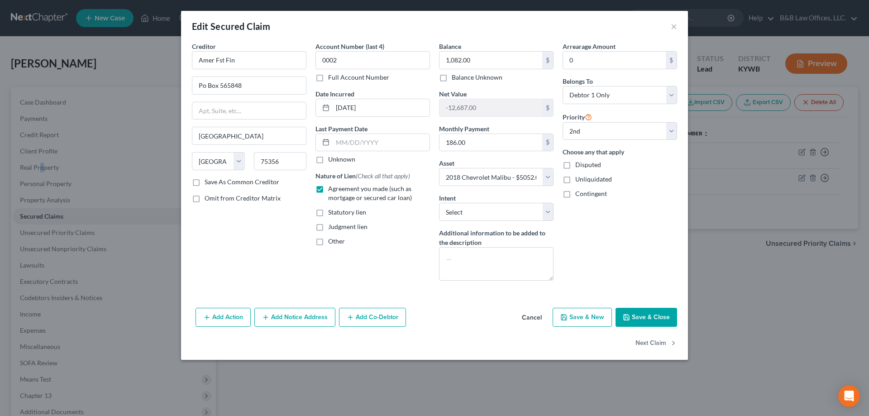
click at [534, 318] on button "Cancel" at bounding box center [532, 318] width 34 height 18
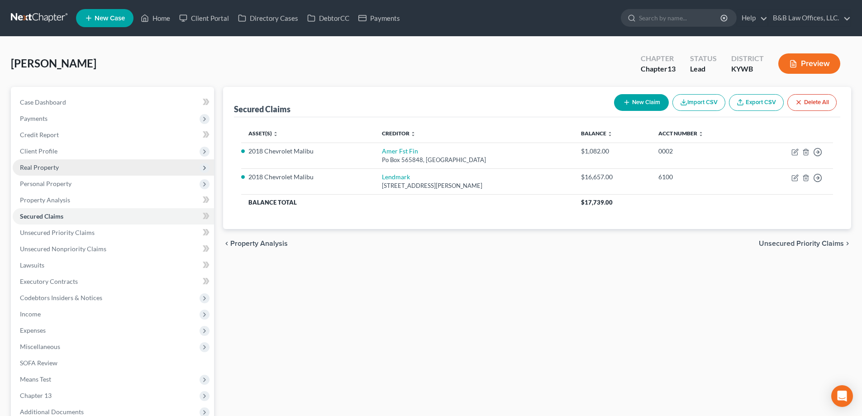
click at [53, 165] on span "Real Property" at bounding box center [39, 167] width 39 height 8
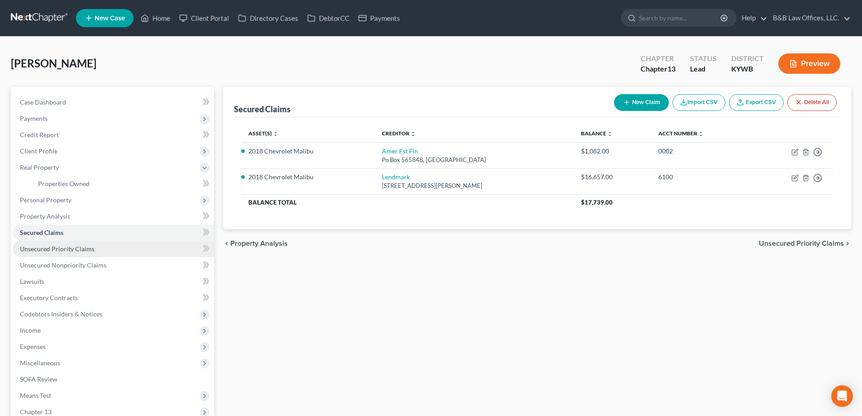
click at [43, 251] on span "Unsecured Priority Claims" at bounding box center [57, 249] width 75 height 8
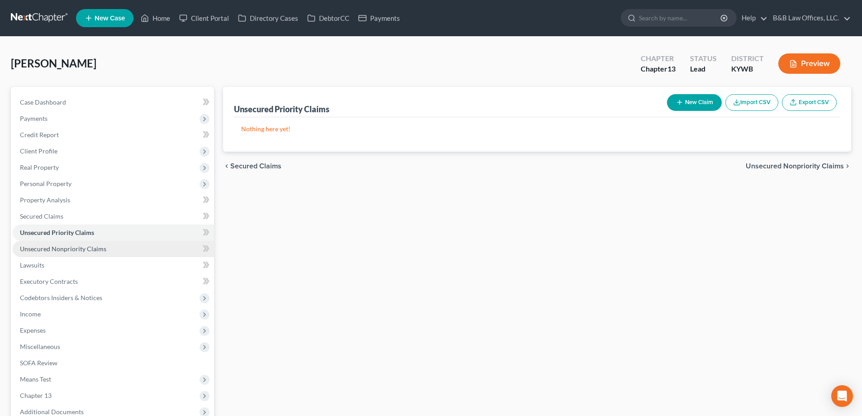
scroll to position [45, 0]
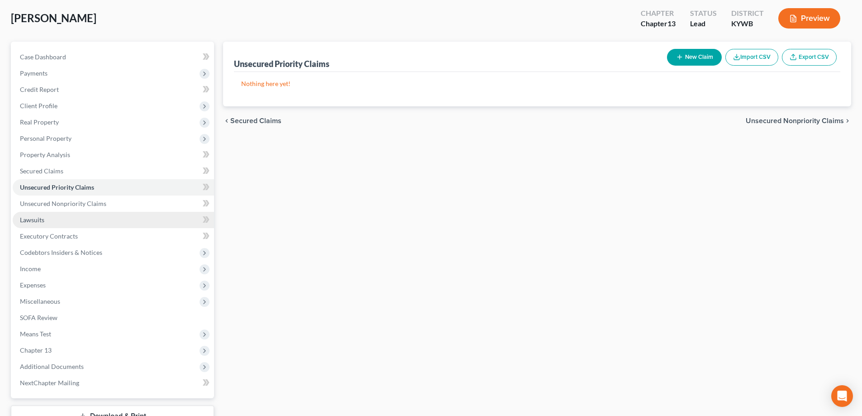
click at [49, 218] on link "Lawsuits" at bounding box center [113, 220] width 201 height 16
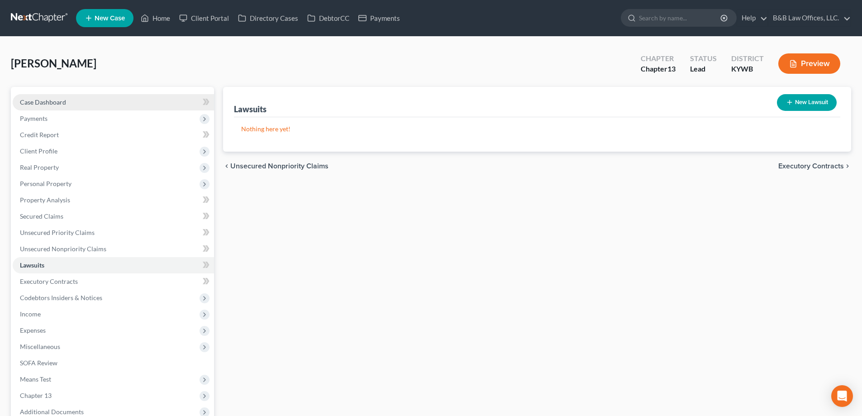
click at [34, 98] on span "Case Dashboard" at bounding box center [43, 102] width 46 height 8
select select "2"
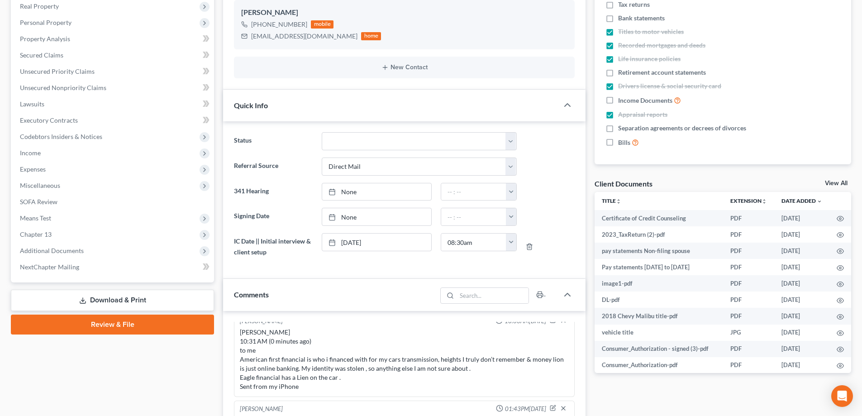
scroll to position [181, 0]
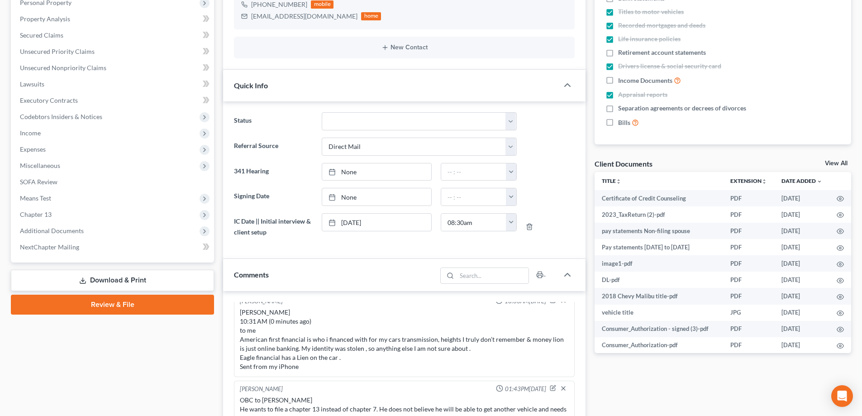
click at [834, 163] on link "View All" at bounding box center [836, 163] width 23 height 6
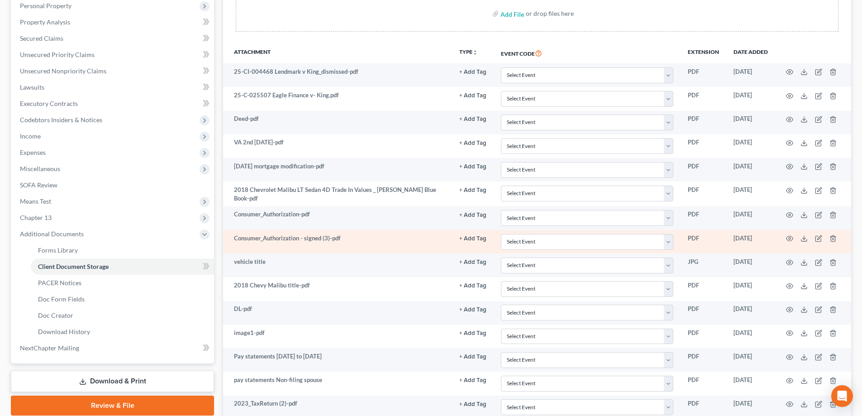
scroll to position [181, 0]
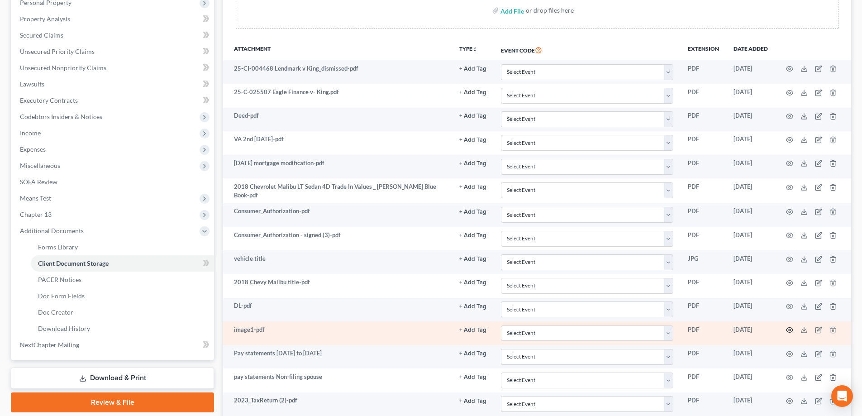
click at [791, 331] on icon "button" at bounding box center [789, 329] width 7 height 7
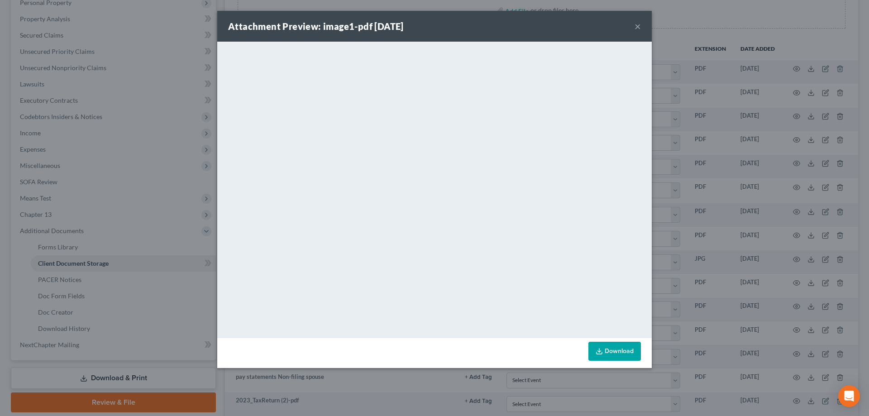
click at [640, 23] on button "×" at bounding box center [638, 26] width 6 height 11
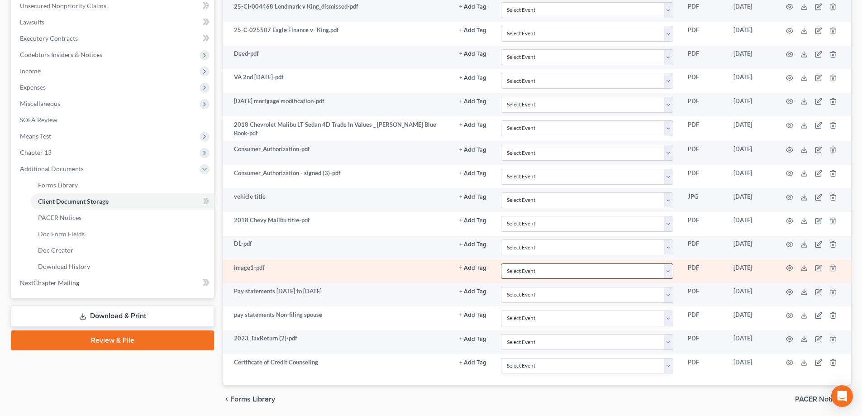
scroll to position [229, 0]
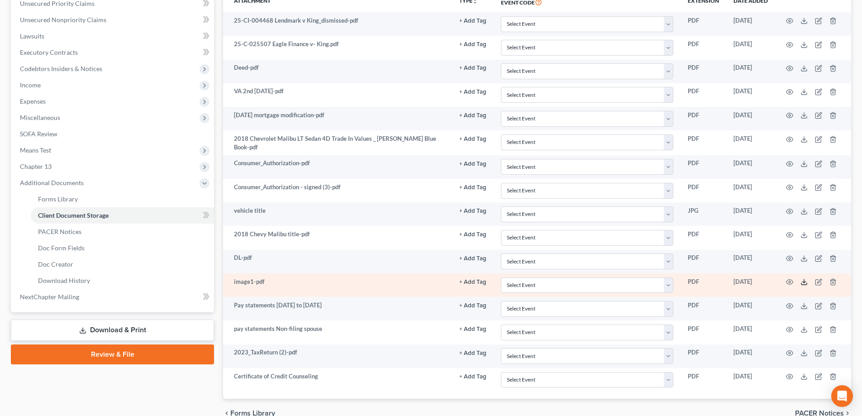
click at [804, 283] on icon at bounding box center [804, 281] width 7 height 7
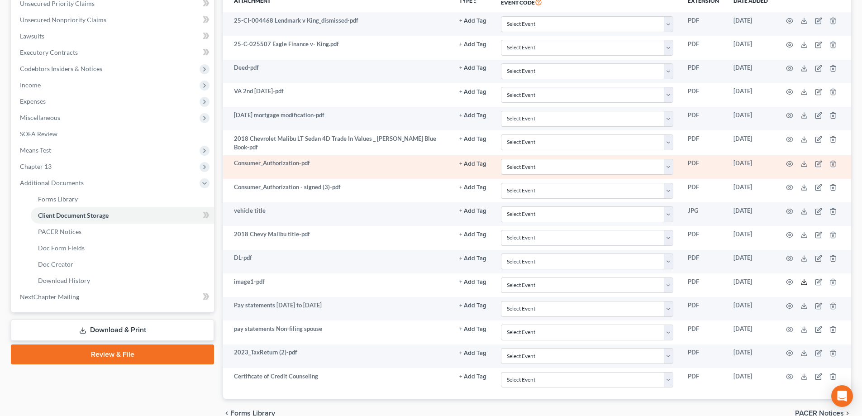
scroll to position [274, 0]
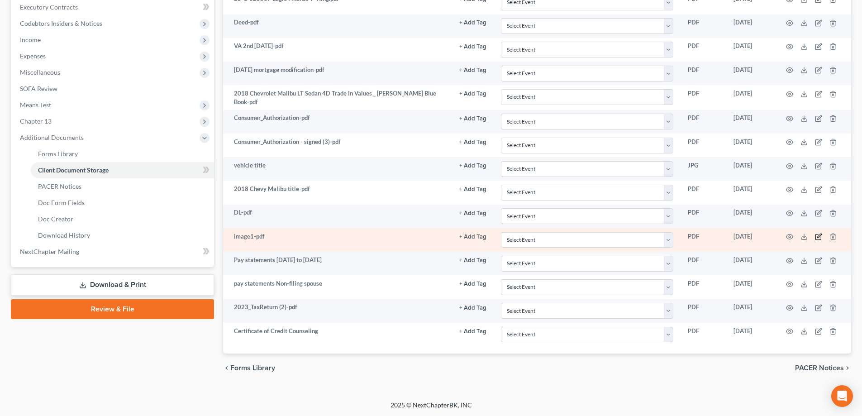
click at [818, 235] on icon "button" at bounding box center [819, 236] width 4 height 4
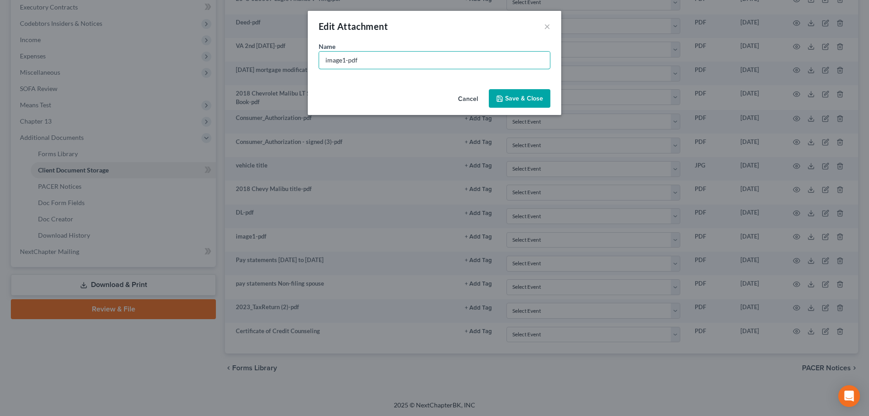
drag, startPoint x: 375, startPoint y: 59, endPoint x: 267, endPoint y: 72, distance: 108.5
click at [267, 72] on div "Edit Attachment × Name * image1-pdf Cancel Save & Close" at bounding box center [434, 208] width 869 height 416
type input "Social Security card"
click at [511, 96] on span "Save & Close" at bounding box center [524, 99] width 38 height 8
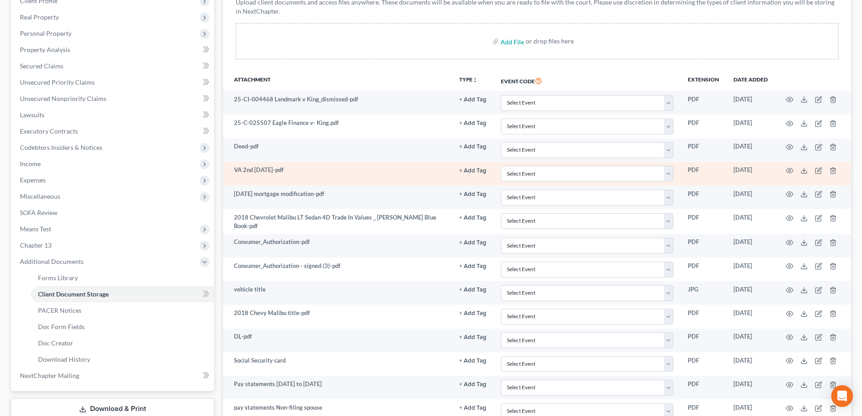
scroll to position [139, 0]
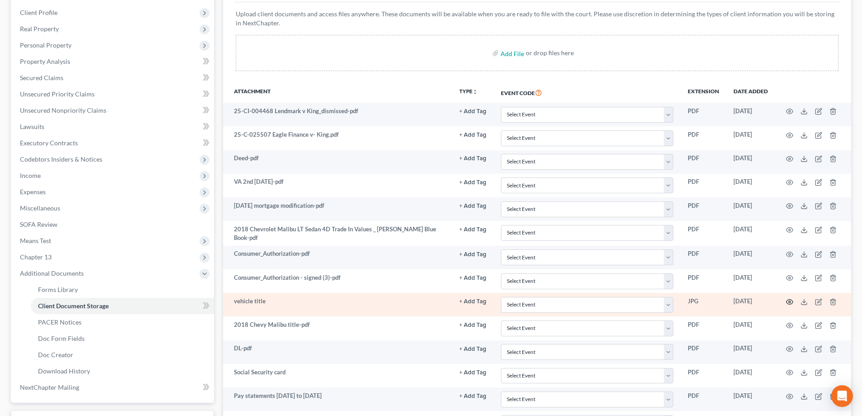
click at [789, 301] on circle "button" at bounding box center [790, 302] width 2 height 2
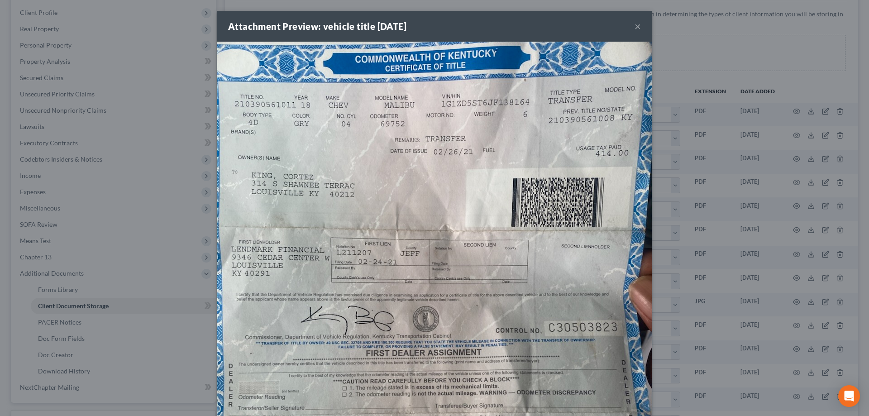
click at [635, 25] on button "×" at bounding box center [638, 26] width 6 height 11
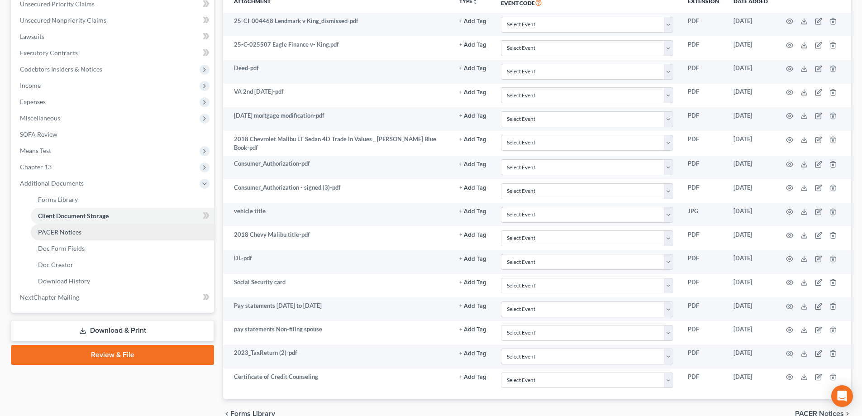
scroll to position [274, 0]
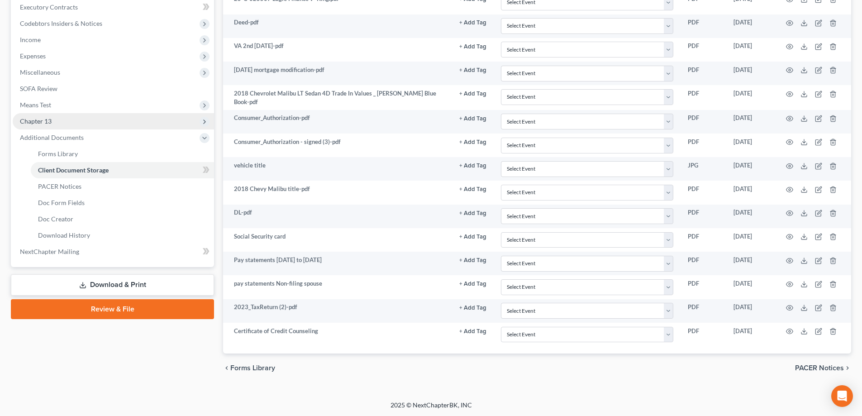
click at [62, 124] on span "Chapter 13" at bounding box center [113, 121] width 201 height 16
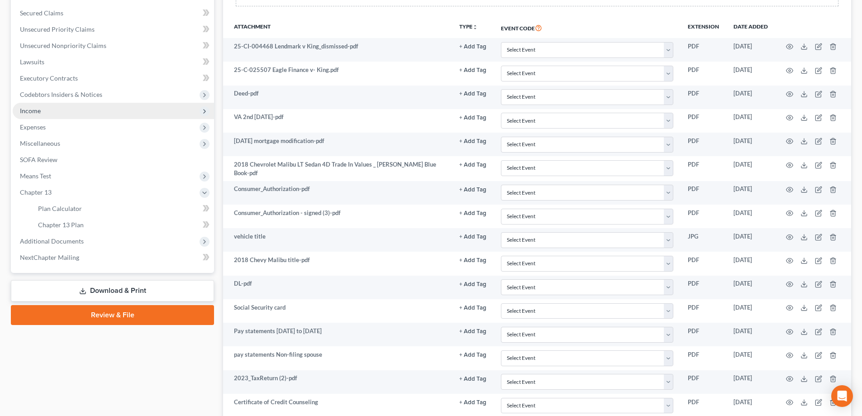
scroll to position [184, 0]
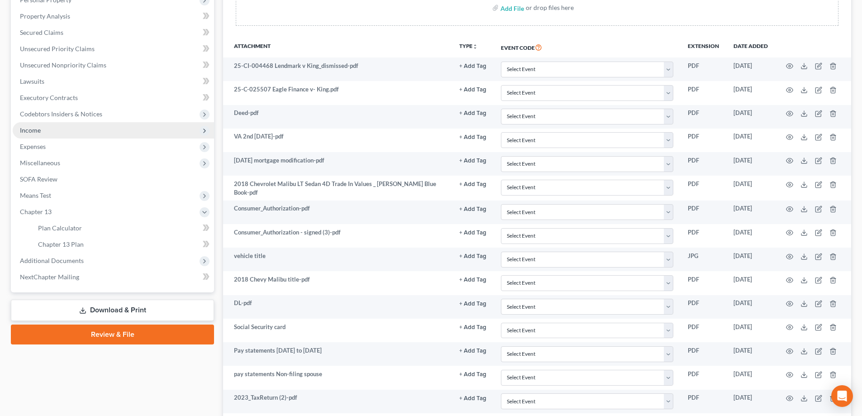
click at [53, 129] on span "Income" at bounding box center [113, 130] width 201 height 16
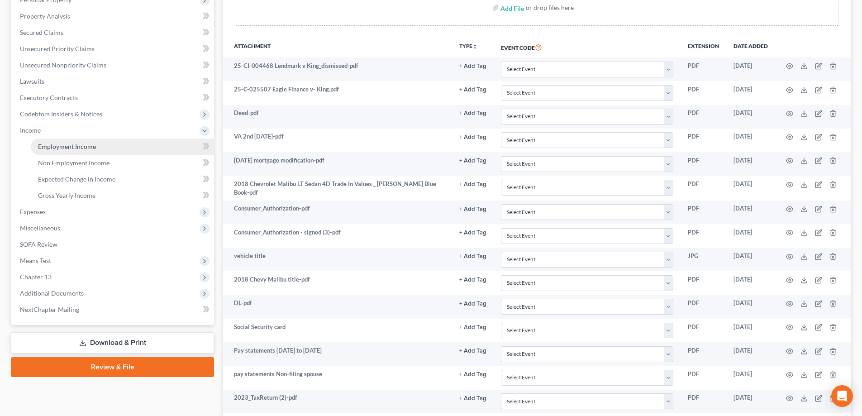
click at [57, 146] on span "Employment Income" at bounding box center [67, 147] width 58 height 8
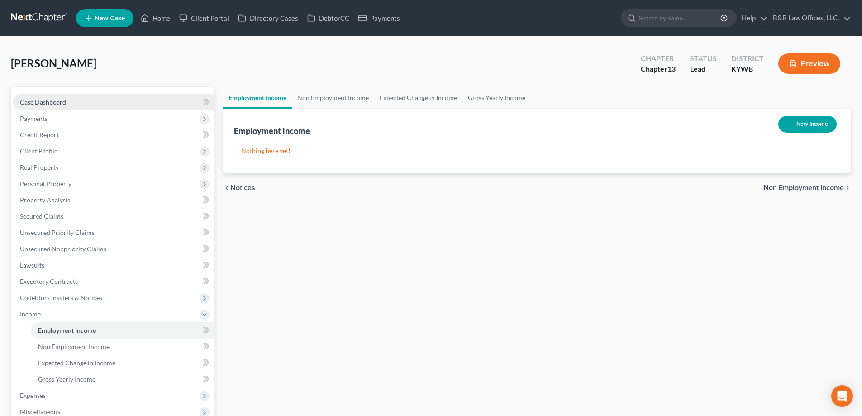
click at [61, 102] on span "Case Dashboard" at bounding box center [43, 102] width 46 height 8
select select "2"
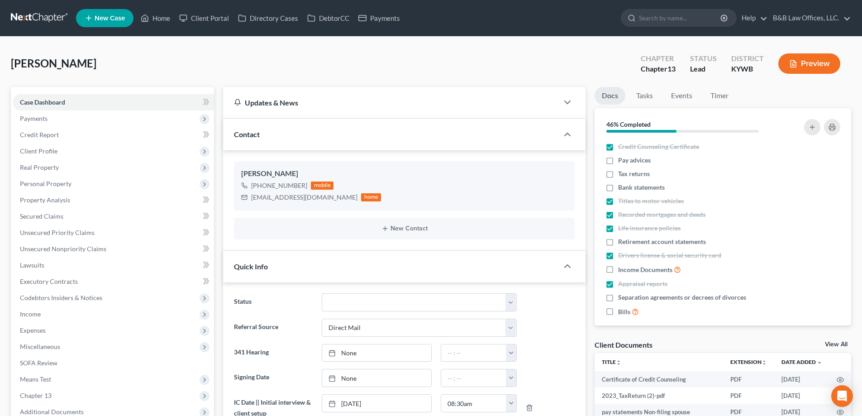
scroll to position [2517, 0]
click at [844, 344] on link "View All" at bounding box center [836, 344] width 23 height 6
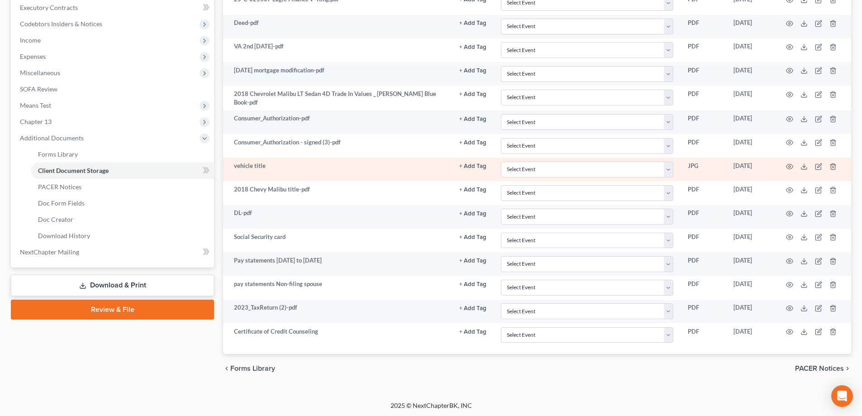
scroll to position [274, 0]
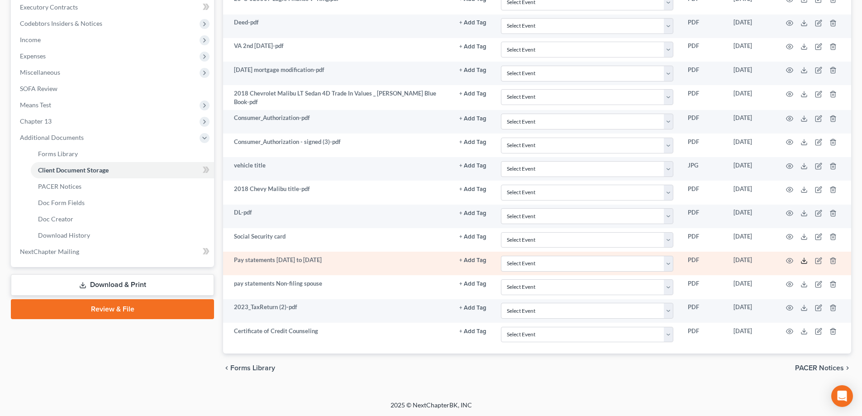
click at [805, 260] on polyline at bounding box center [804, 260] width 3 height 1
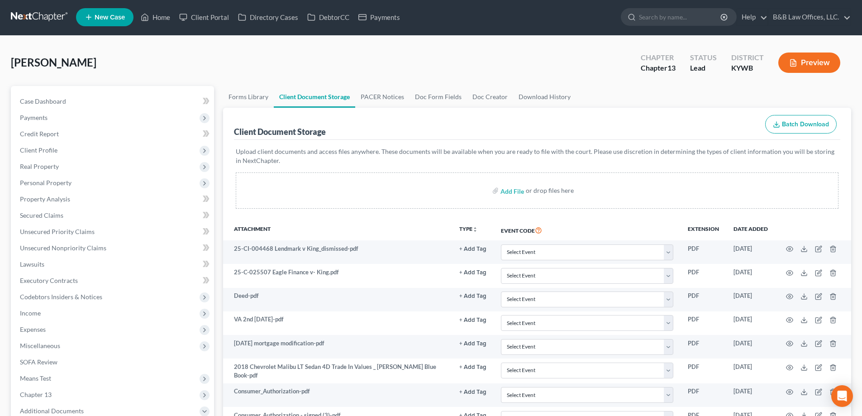
scroll to position [0, 0]
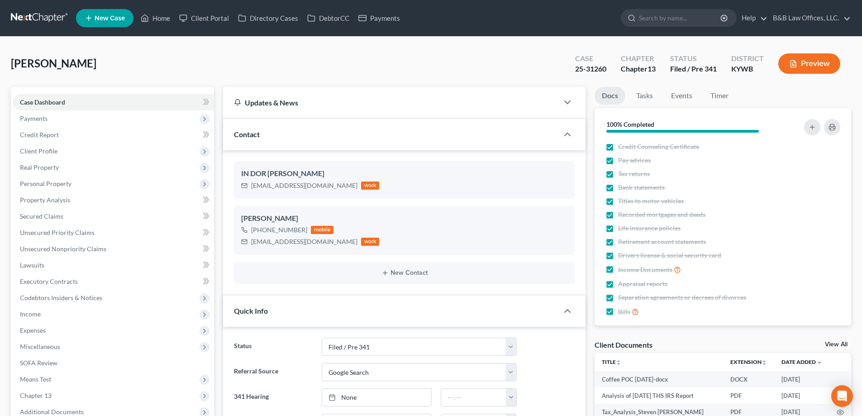
select select "7"
select select "4"
select select "0"
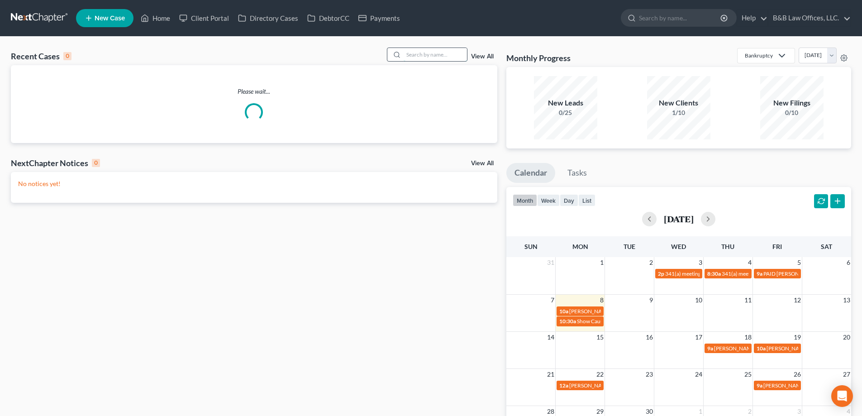
click at [439, 58] on input "search" at bounding box center [435, 54] width 63 height 13
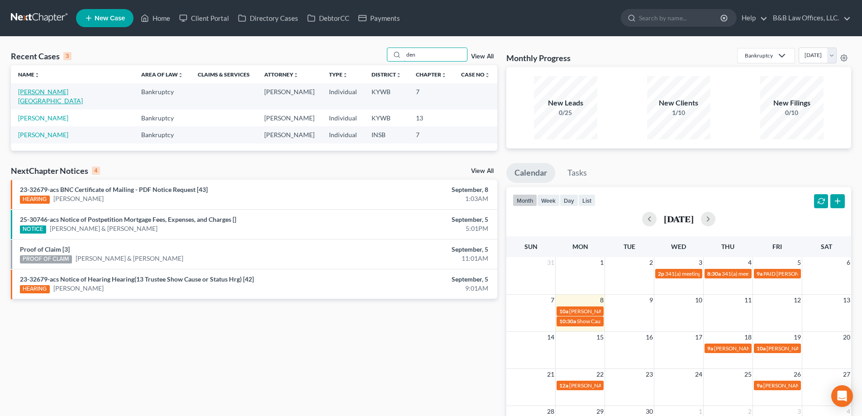
type input "den"
click at [46, 91] on link "[PERSON_NAME][GEOGRAPHIC_DATA]" at bounding box center [50, 96] width 65 height 17
select select "2"
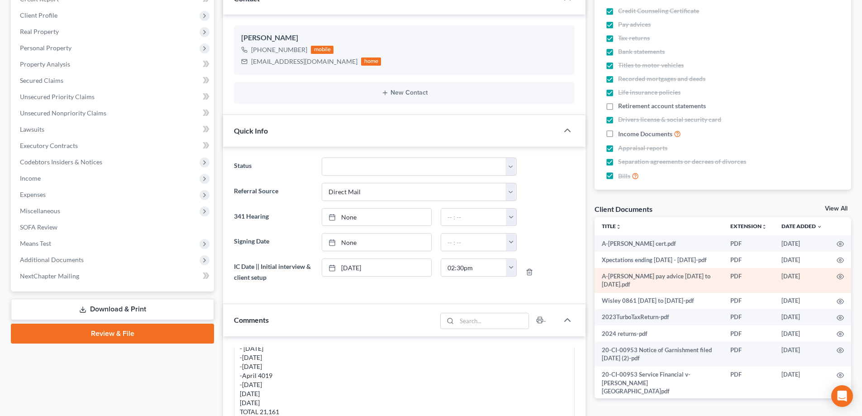
scroll to position [611, 0]
click at [840, 206] on link "View All" at bounding box center [836, 208] width 23 height 6
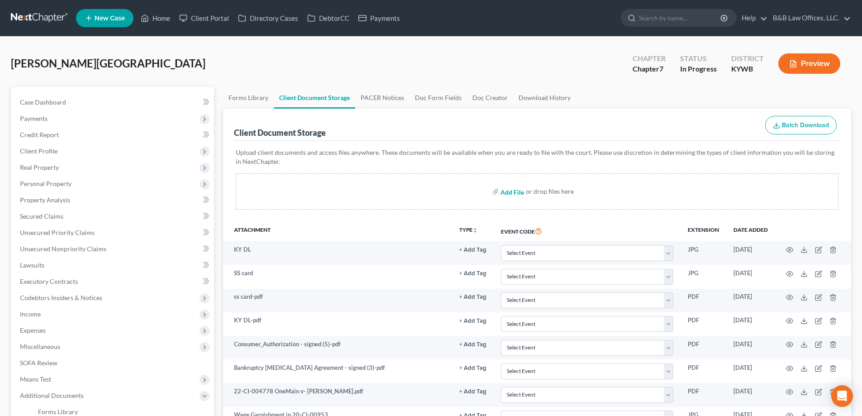
click at [510, 194] on input "file" at bounding box center [512, 191] width 22 height 16
type input "C:\fakepath\Paystub [DATE].pdf"
click at [47, 116] on span "Payments" at bounding box center [34, 119] width 28 height 8
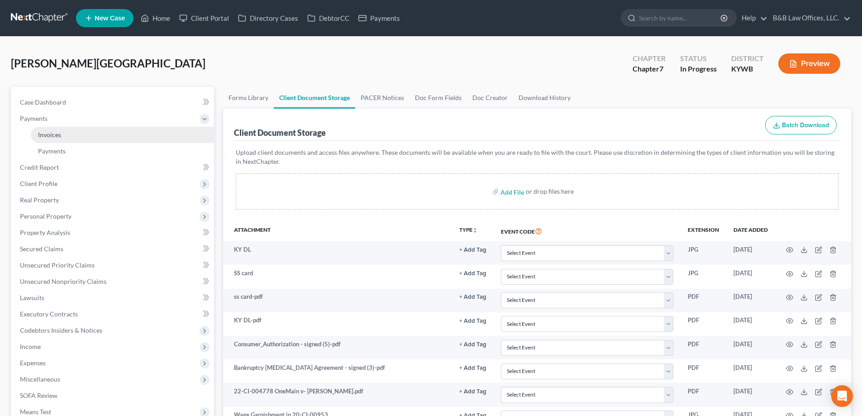
click at [49, 128] on link "Invoices" at bounding box center [122, 135] width 183 height 16
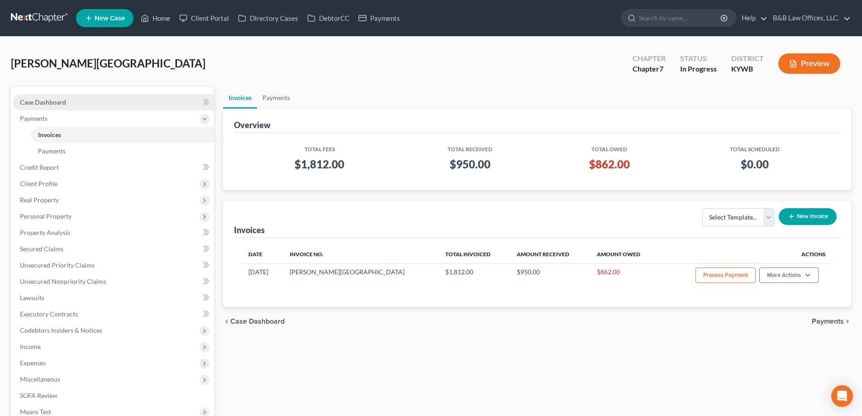
click at [52, 106] on link "Case Dashboard" at bounding box center [113, 102] width 201 height 16
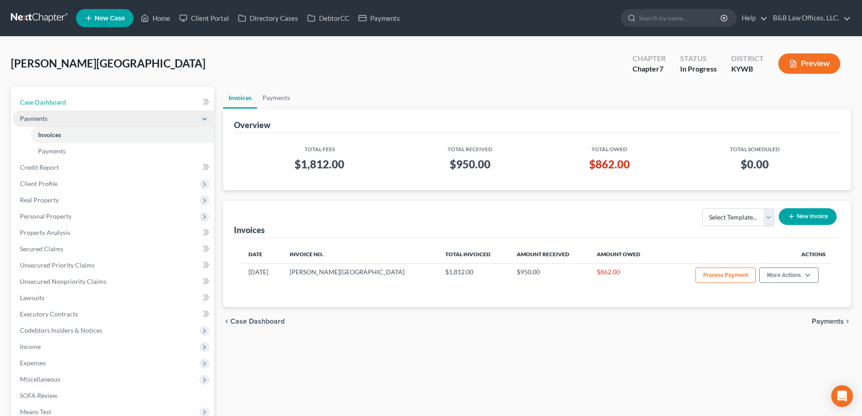
select select "2"
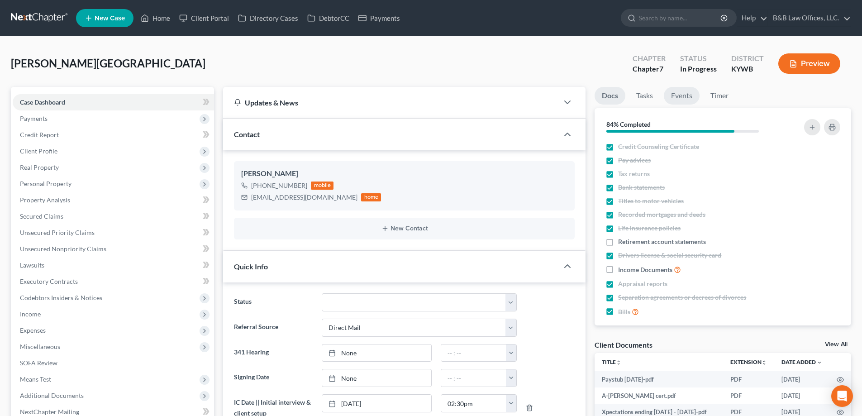
scroll to position [611, 0]
click at [684, 96] on link "Events" at bounding box center [682, 96] width 36 height 18
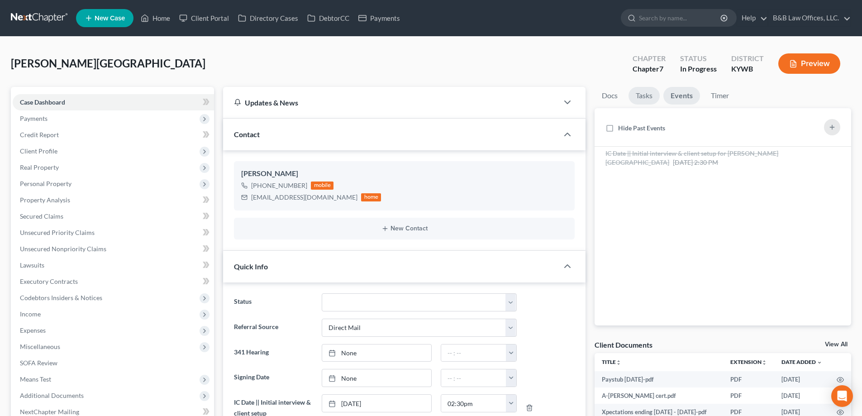
click at [646, 96] on link "Tasks" at bounding box center [644, 96] width 31 height 18
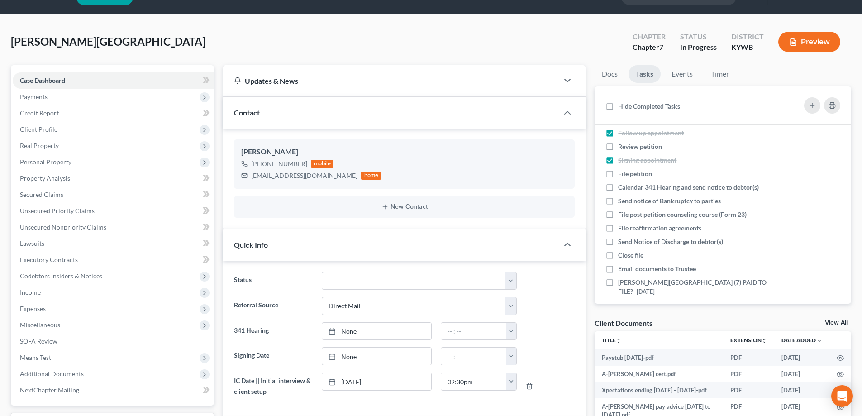
scroll to position [0, 0]
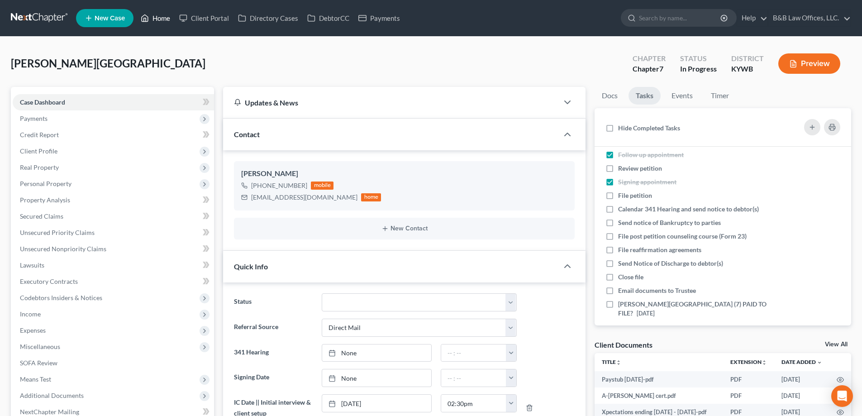
click at [159, 19] on link "Home" at bounding box center [155, 18] width 38 height 16
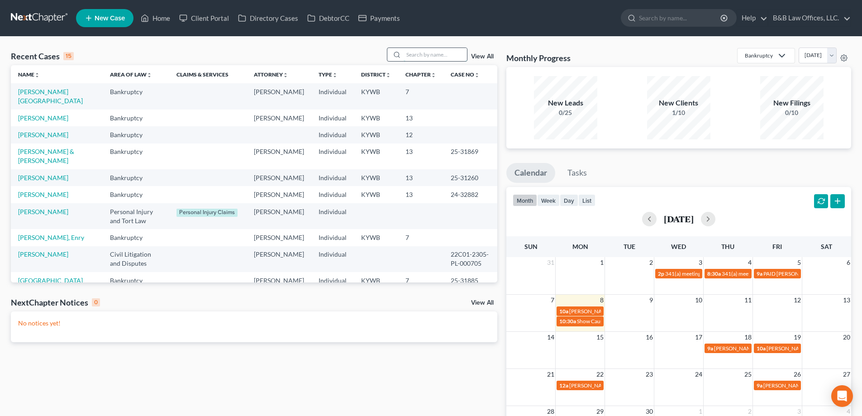
click at [416, 55] on input "search" at bounding box center [435, 54] width 63 height 13
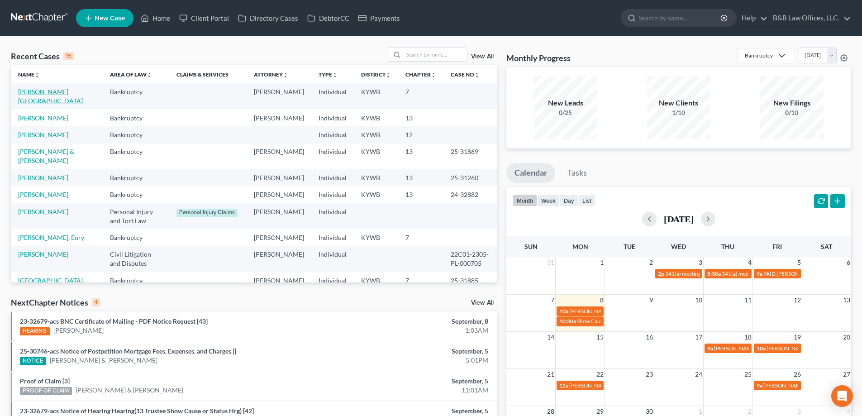
click at [51, 91] on link "[PERSON_NAME][GEOGRAPHIC_DATA]" at bounding box center [50, 96] width 65 height 17
select select "2"
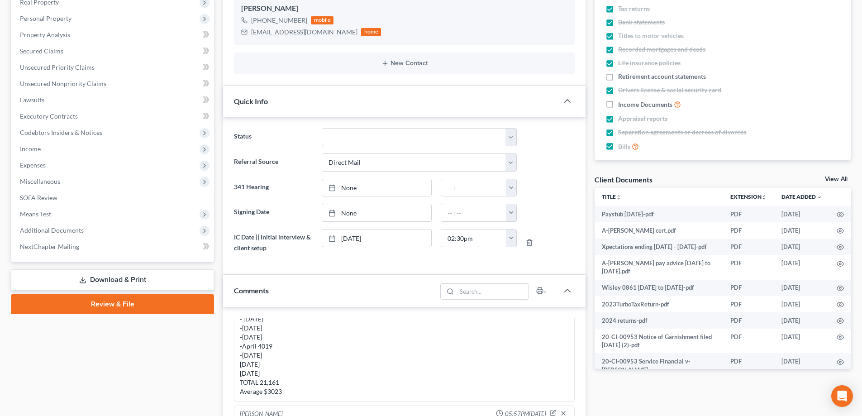
scroll to position [181, 0]
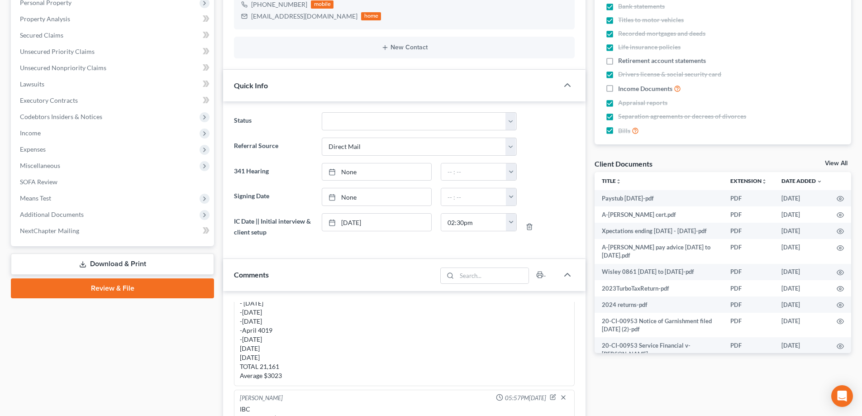
click at [840, 162] on link "View All" at bounding box center [836, 163] width 23 height 6
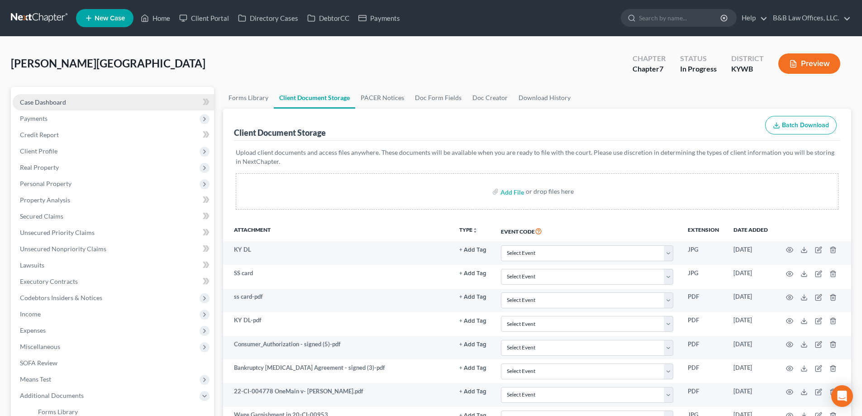
click at [54, 105] on span "Case Dashboard" at bounding box center [43, 102] width 46 height 8
select select "9"
select select "2"
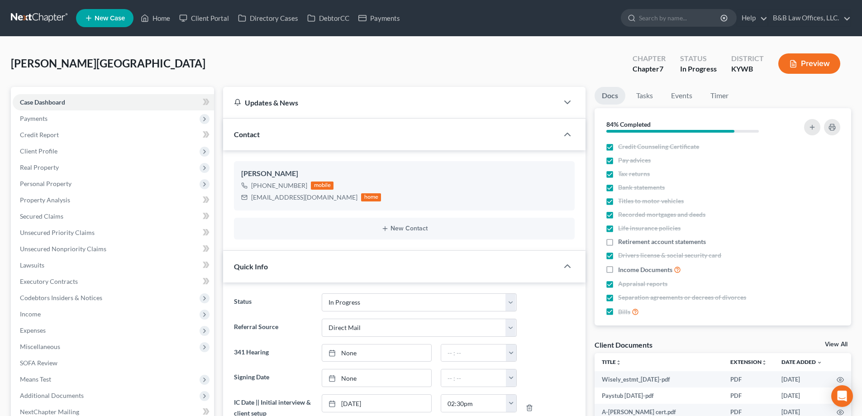
scroll to position [611, 0]
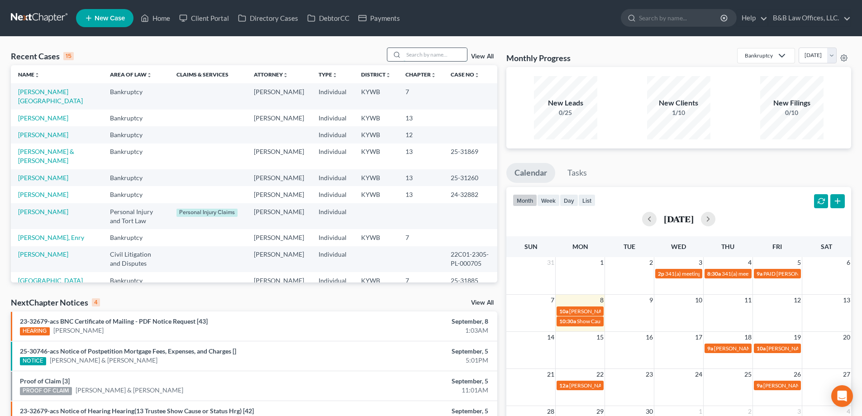
click at [410, 56] on input "search" at bounding box center [435, 54] width 63 height 13
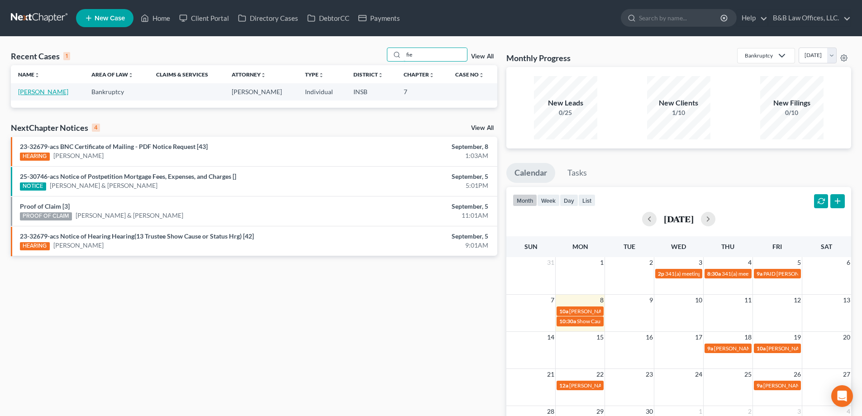
type input "fie"
click at [48, 91] on link "[PERSON_NAME]" at bounding box center [43, 92] width 50 height 8
select select "6"
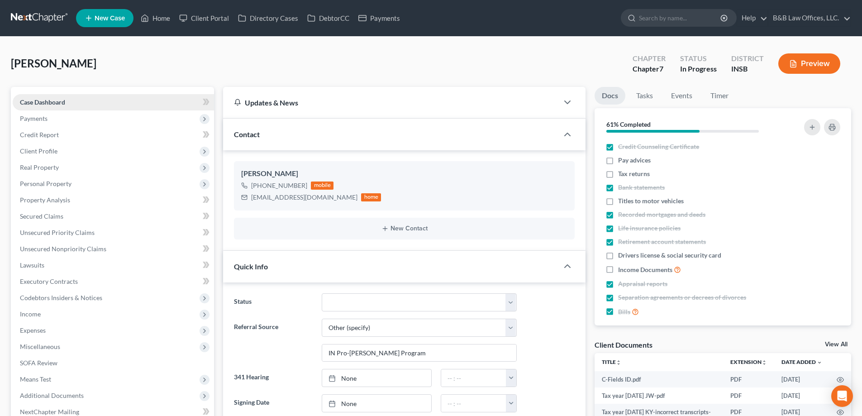
scroll to position [2254, 0]
click at [841, 344] on link "View All" at bounding box center [836, 344] width 23 height 6
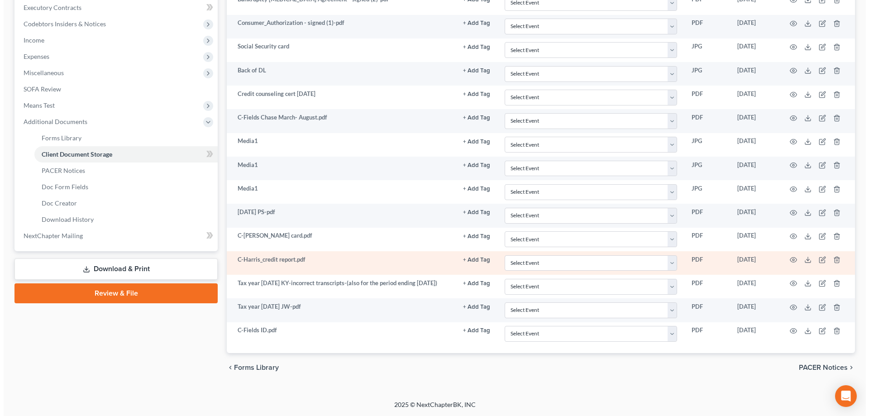
scroll to position [274, 0]
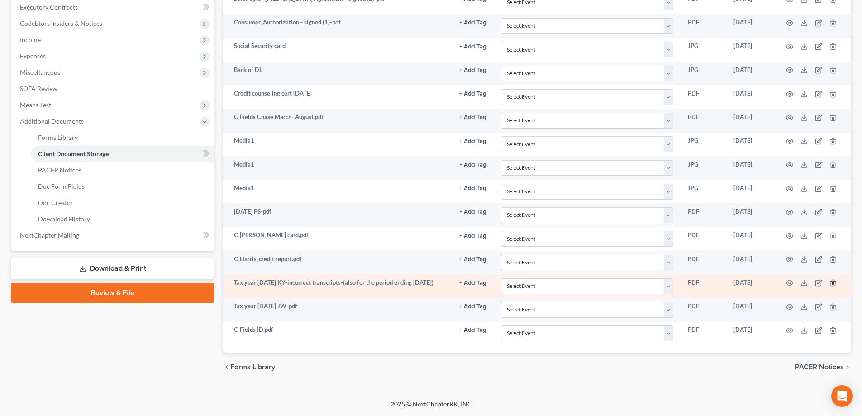
click at [835, 283] on icon "button" at bounding box center [833, 283] width 4 height 6
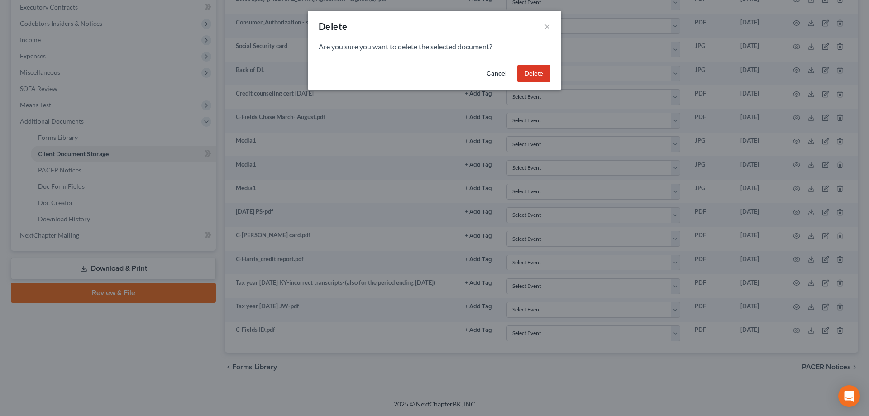
click at [535, 76] on button "Delete" at bounding box center [533, 74] width 33 height 18
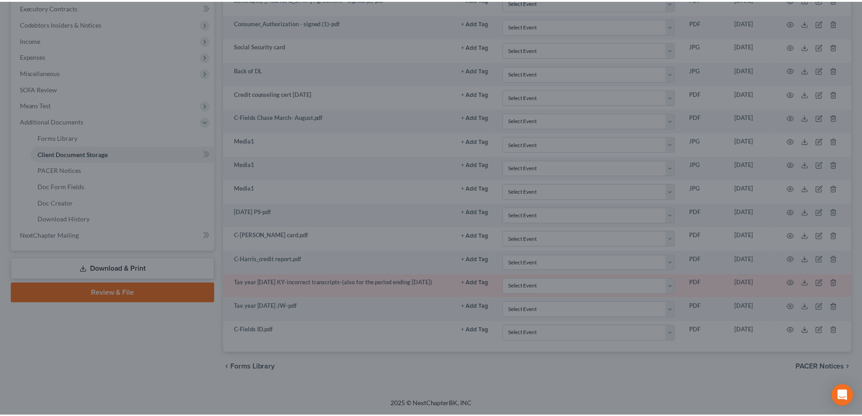
scroll to position [251, 0]
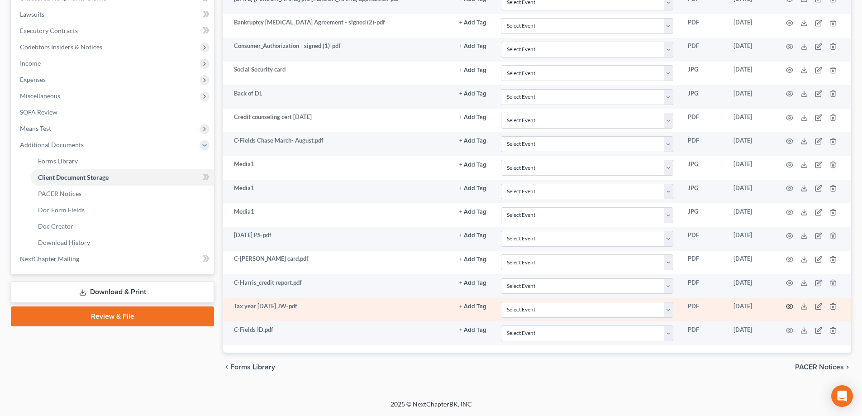
click at [788, 304] on icon "button" at bounding box center [789, 306] width 7 height 7
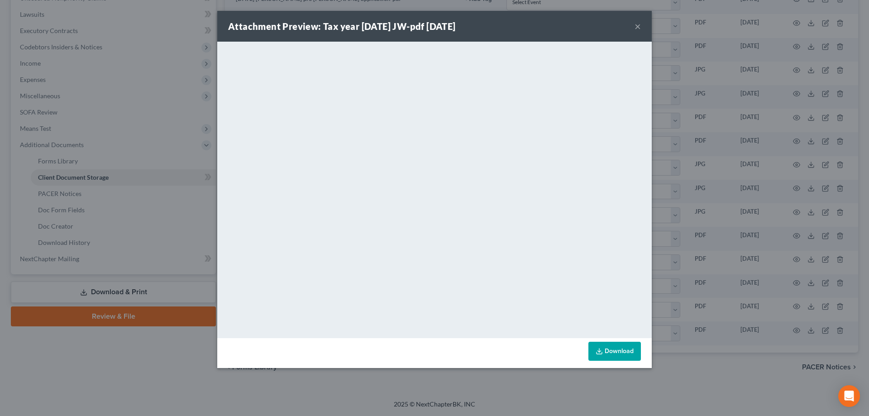
click at [635, 29] on button "×" at bounding box center [638, 26] width 6 height 11
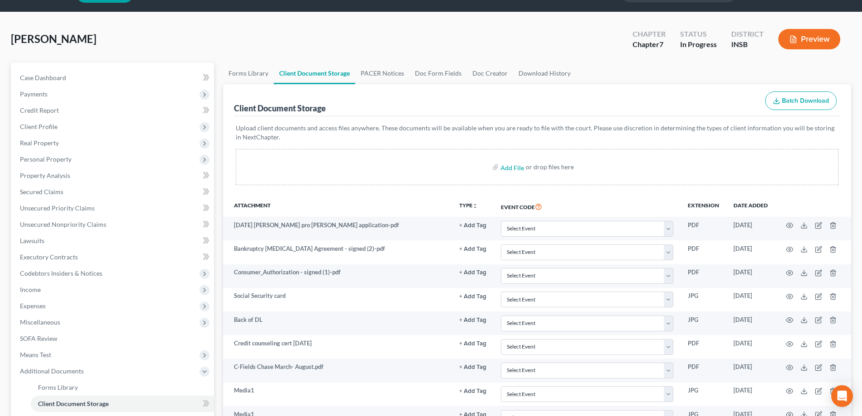
scroll to position [0, 0]
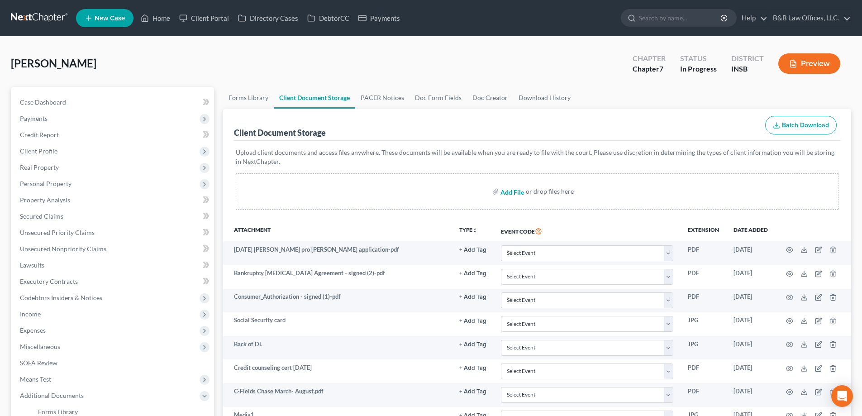
click at [506, 190] on input "file" at bounding box center [512, 191] width 22 height 16
type input "C:\fakepath\2024 tax year.pdf"
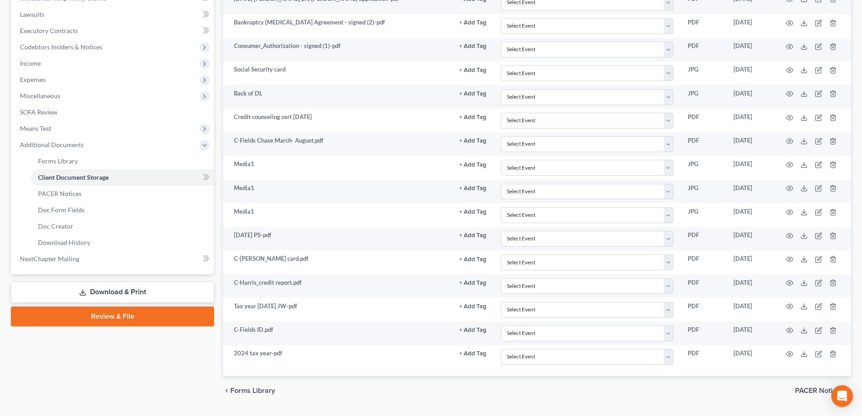
scroll to position [274, 0]
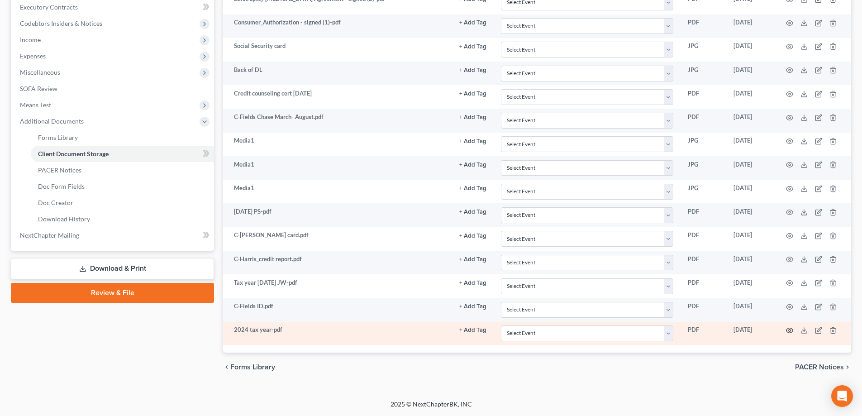
click at [790, 333] on icon "button" at bounding box center [789, 330] width 7 height 7
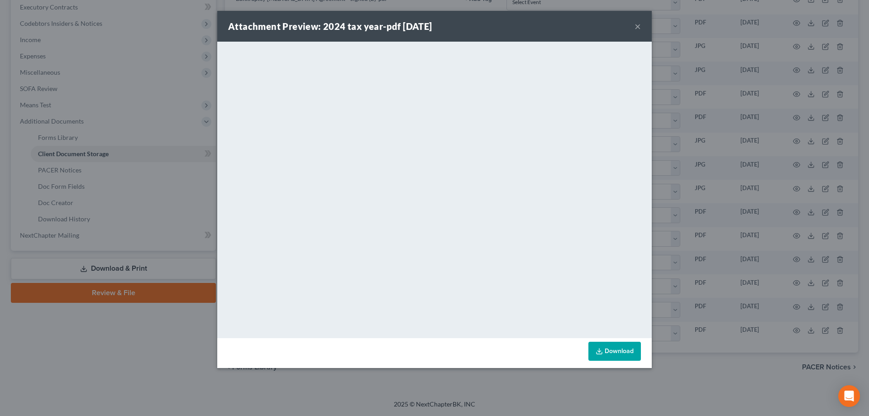
click at [636, 27] on button "×" at bounding box center [638, 26] width 6 height 11
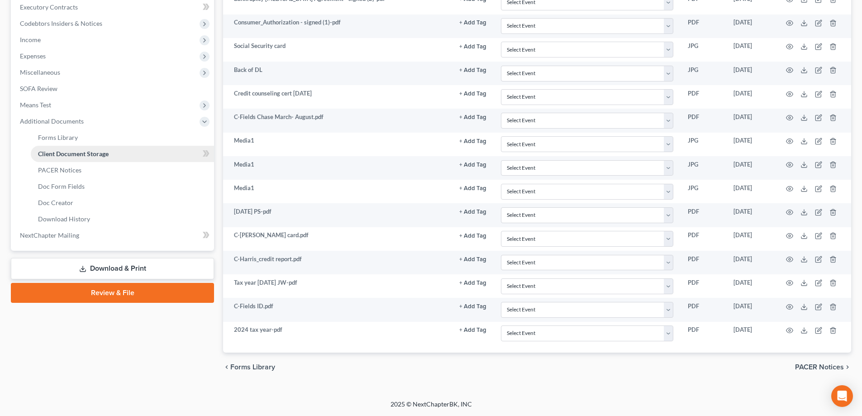
scroll to position [229, 0]
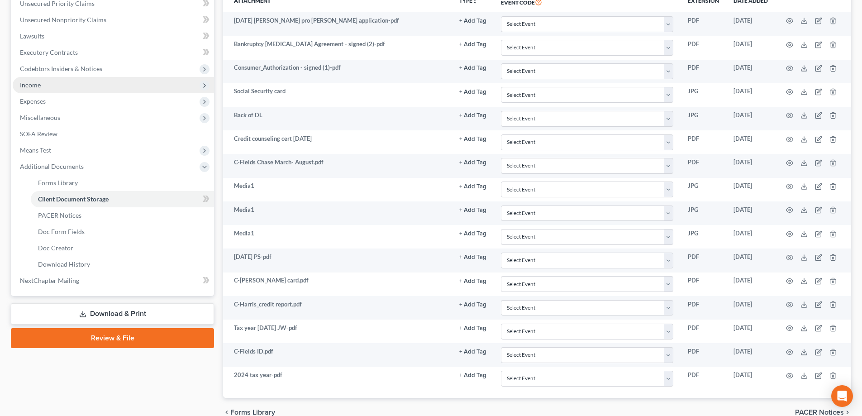
click at [64, 90] on span "Income" at bounding box center [113, 85] width 201 height 16
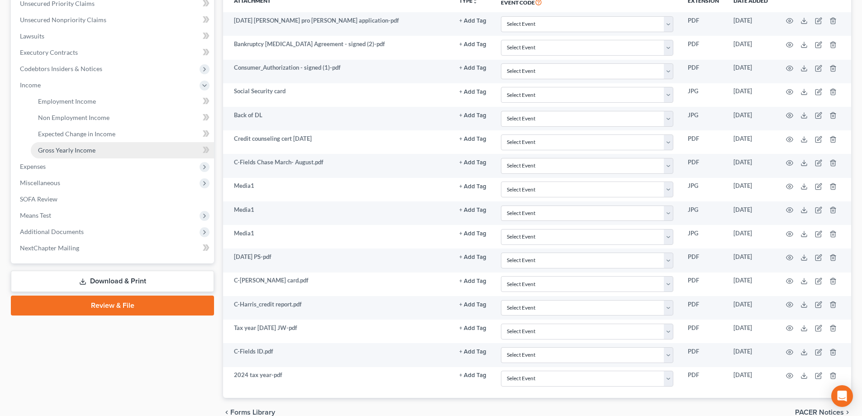
click at [71, 154] on link "Gross Yearly Income" at bounding box center [122, 150] width 183 height 16
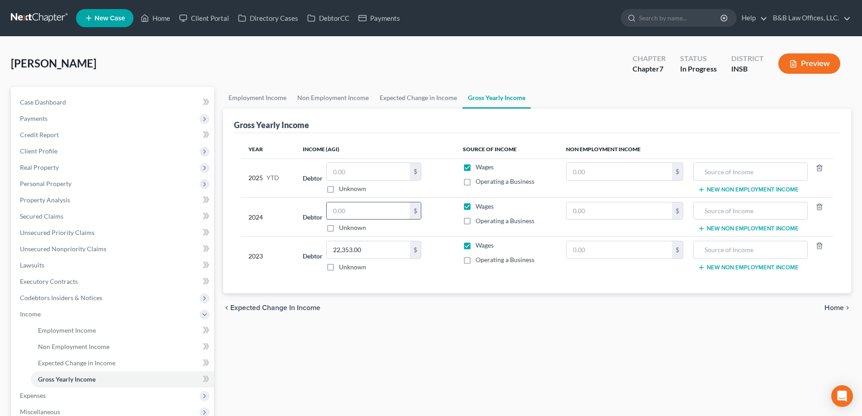
click at [358, 205] on input "text" at bounding box center [368, 210] width 83 height 17
click at [341, 207] on input "text" at bounding box center [368, 210] width 83 height 17
type input "8,284"
click at [70, 106] on link "Case Dashboard" at bounding box center [113, 102] width 201 height 16
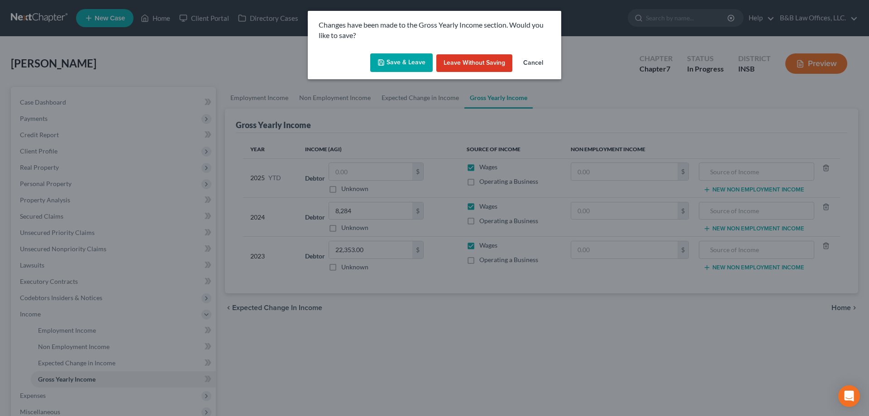
click at [389, 59] on button "Save & Leave" at bounding box center [401, 62] width 62 height 19
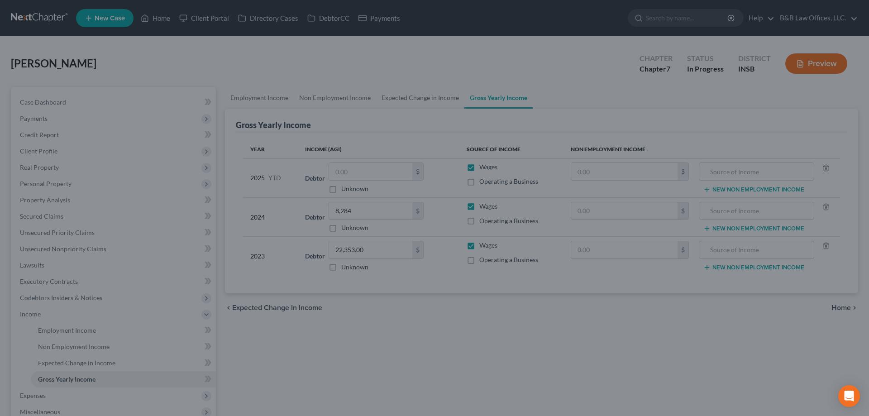
select select "9"
select select "6"
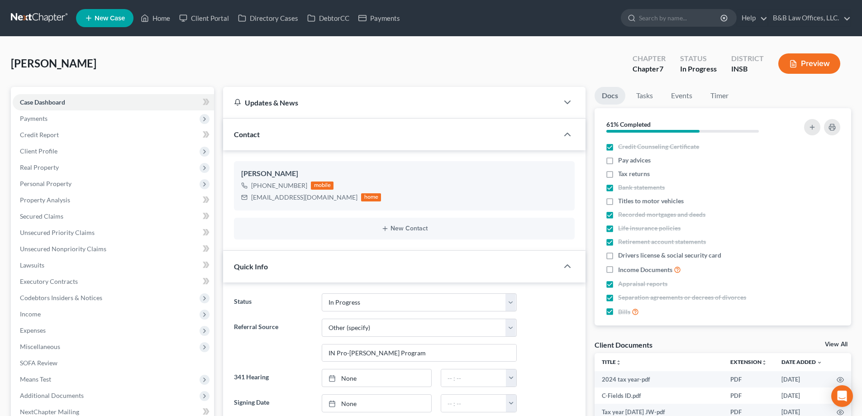
scroll to position [2254, 0]
